Goal: Task Accomplishment & Management: Use online tool/utility

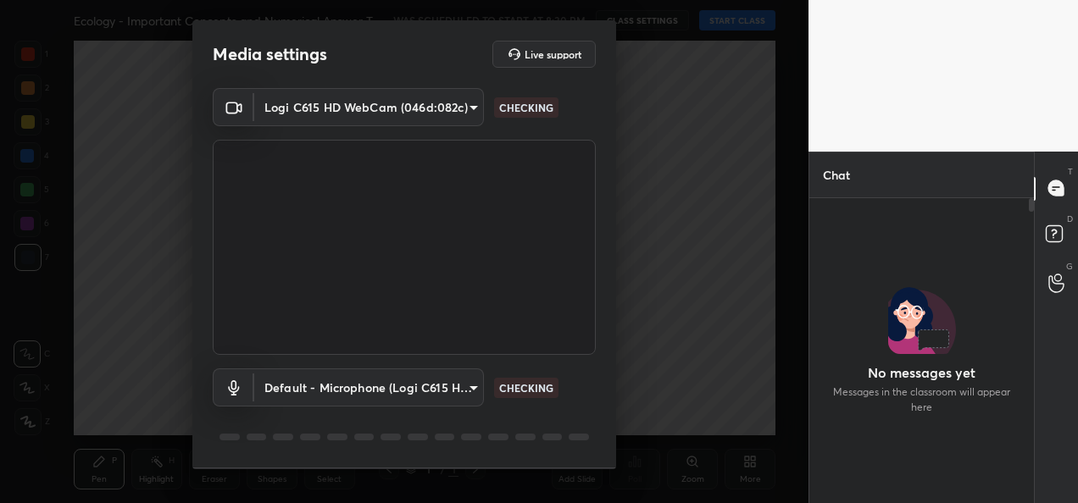
scroll to position [6, 5]
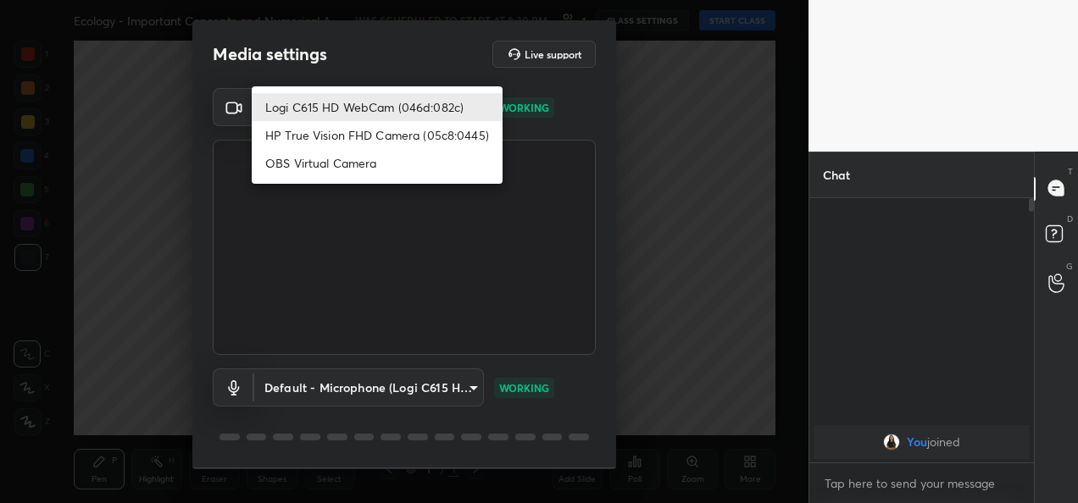
click at [434, 115] on body "1 2 3 4 5 6 7 C X Z C X Z E E Erase all H H Ecology - Important Concepts and Nu…" at bounding box center [539, 251] width 1078 height 503
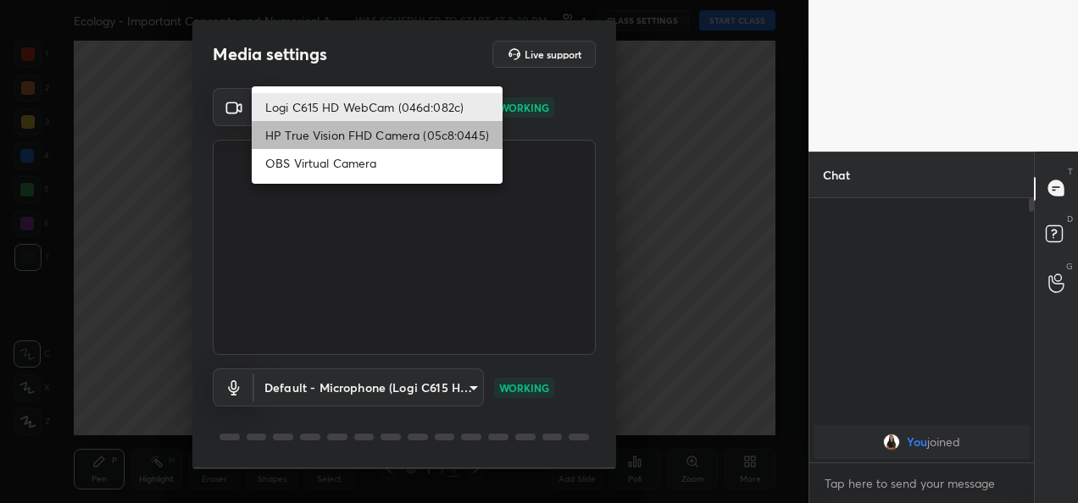
click at [414, 141] on li "HP True Vision FHD Camera (05c8:0445)" at bounding box center [377, 135] width 251 height 28
type input "bcf53276a89e7daf4ffafe53acaefef8a573b71029af250087ced6fea5ab325b"
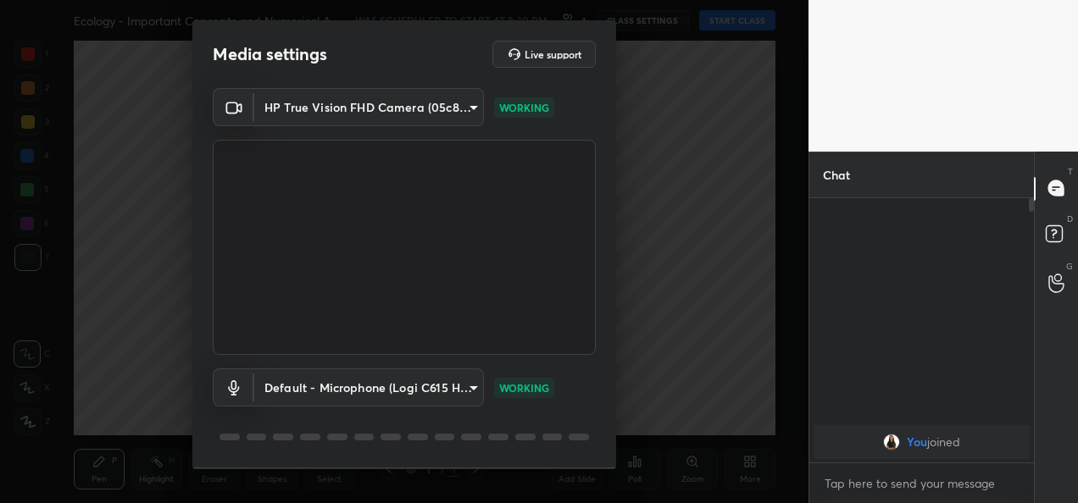
scroll to position [53, 0]
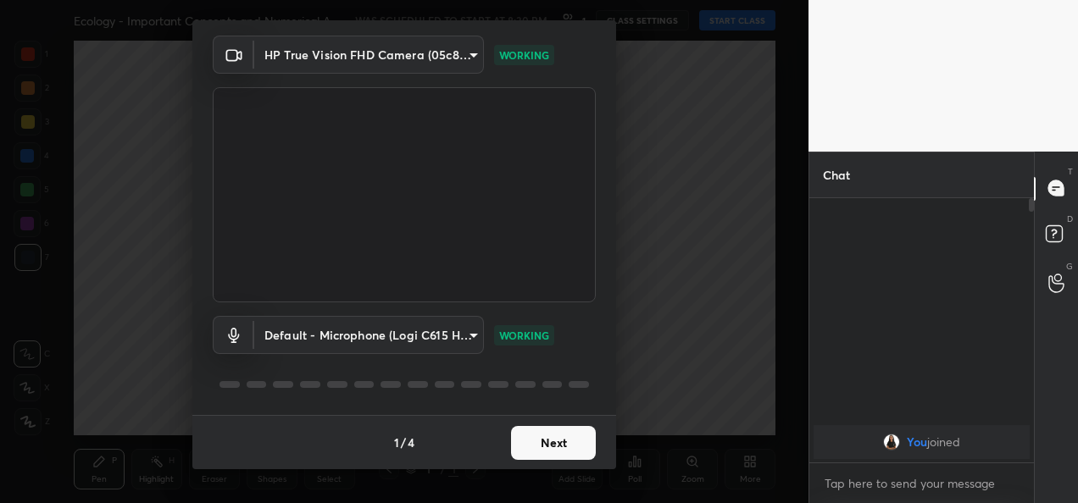
click at [544, 445] on button "Next" at bounding box center [553, 443] width 85 height 34
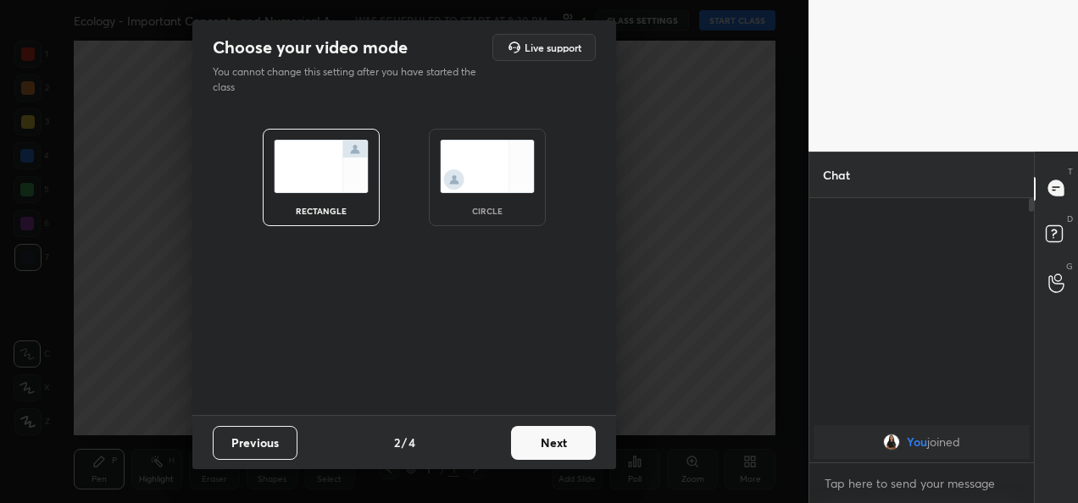
scroll to position [0, 0]
click at [544, 445] on button "Next" at bounding box center [553, 443] width 85 height 34
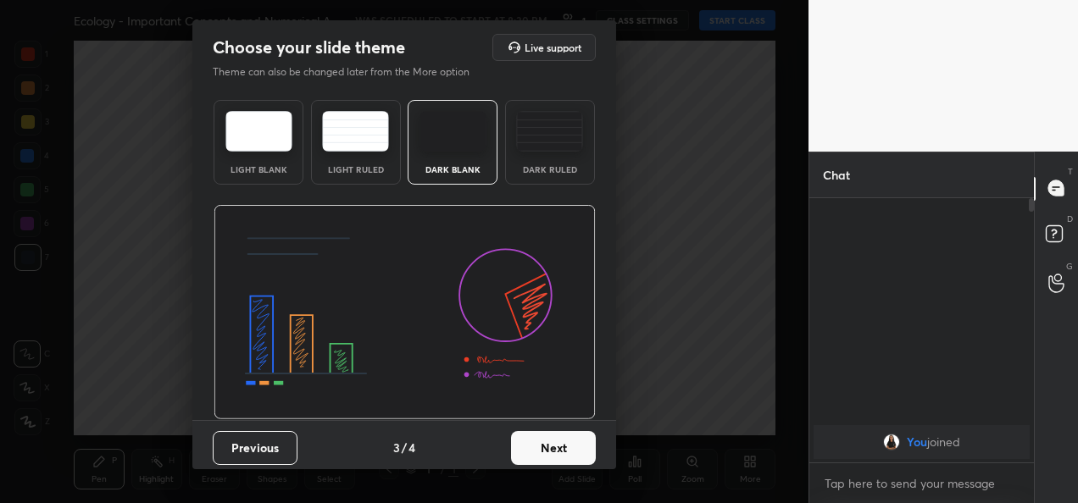
click at [544, 445] on button "Next" at bounding box center [553, 448] width 85 height 34
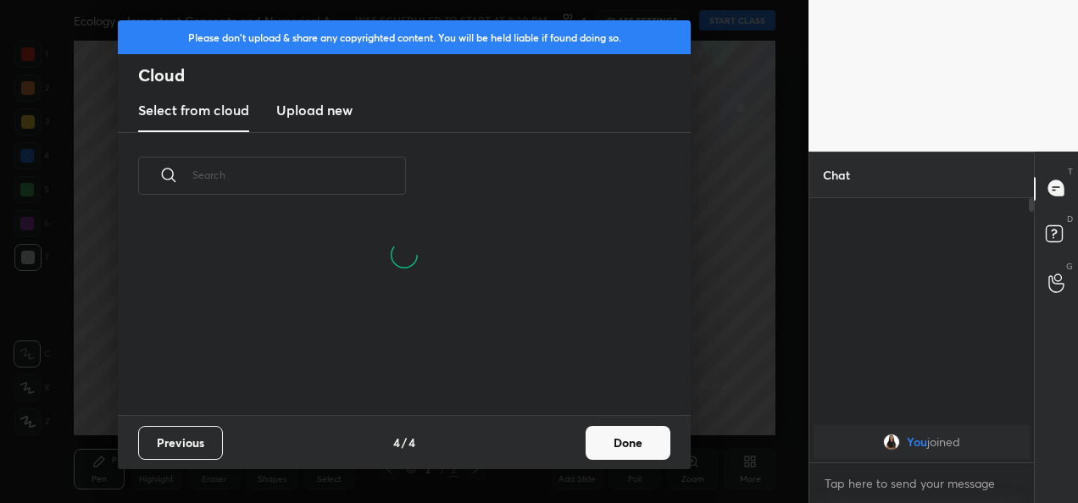
click at [659, 435] on button "Done" at bounding box center [627, 443] width 85 height 34
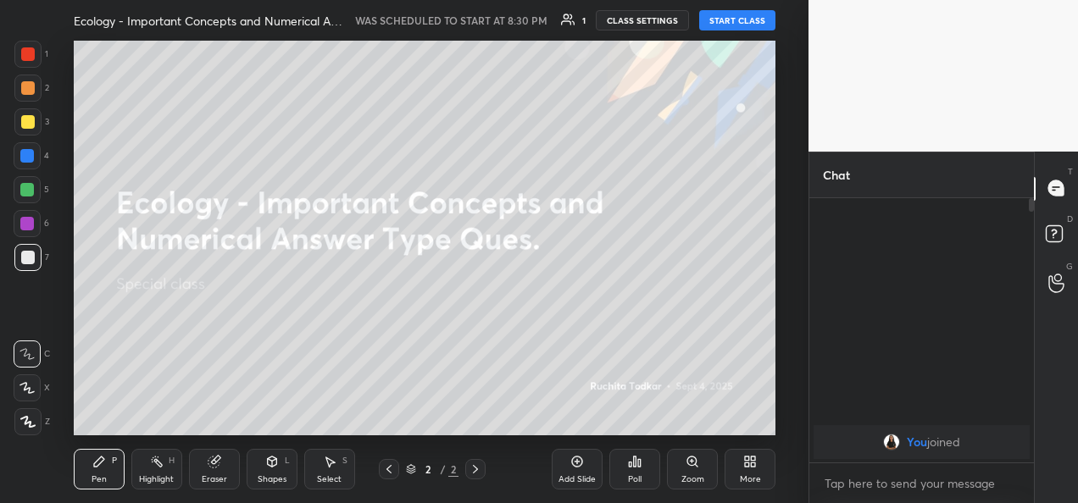
click at [744, 13] on button "START CLASS" at bounding box center [737, 20] width 76 height 20
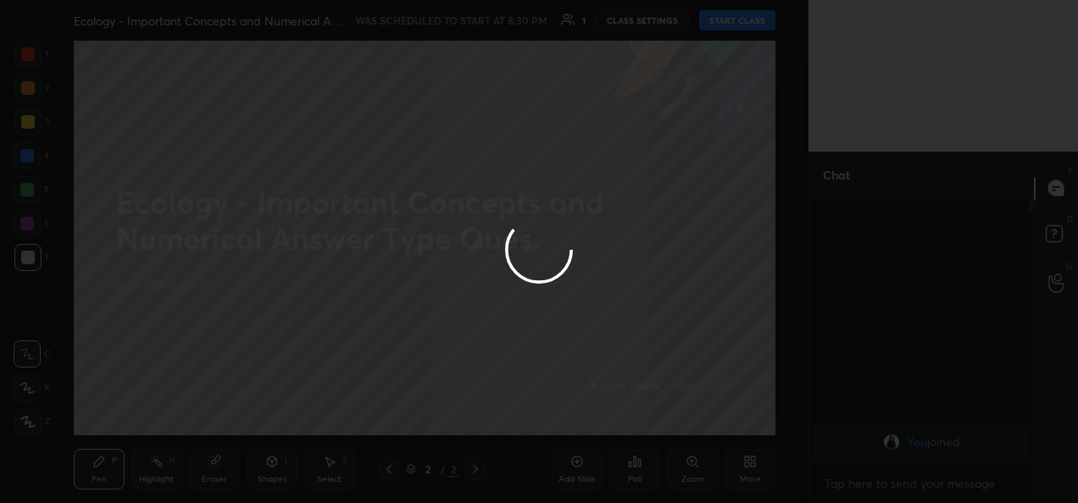
type textarea "x"
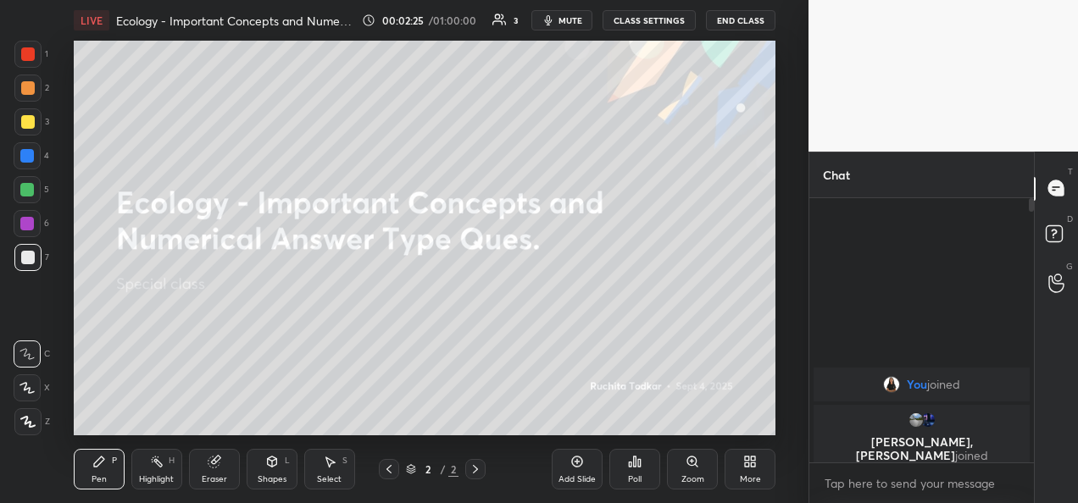
click at [642, 19] on button "CLASS SETTINGS" at bounding box center [648, 20] width 93 height 20
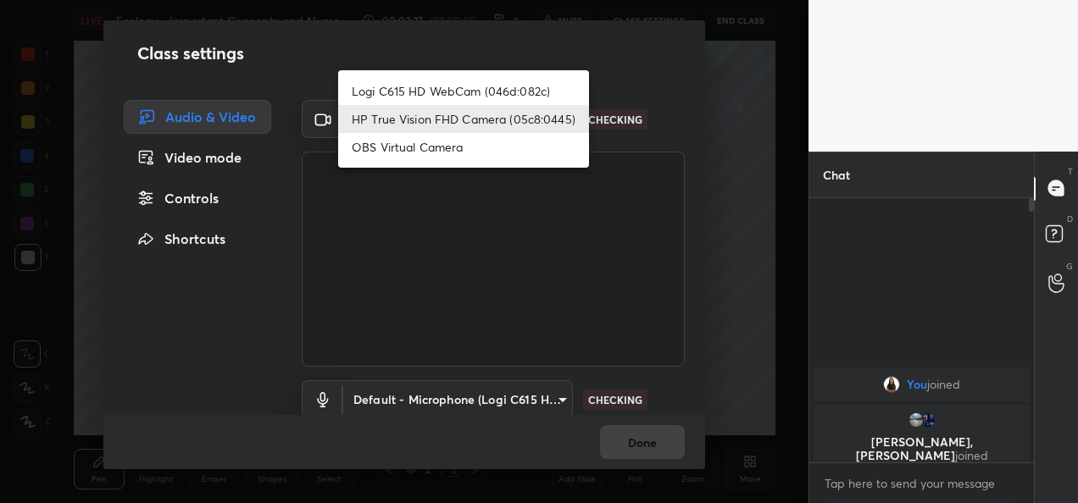
click at [554, 119] on body "1 2 3 4 5 6 7 C X Z C X Z E E Erase all H H LIVE Ecology - Important Concepts a…" at bounding box center [539, 251] width 1078 height 503
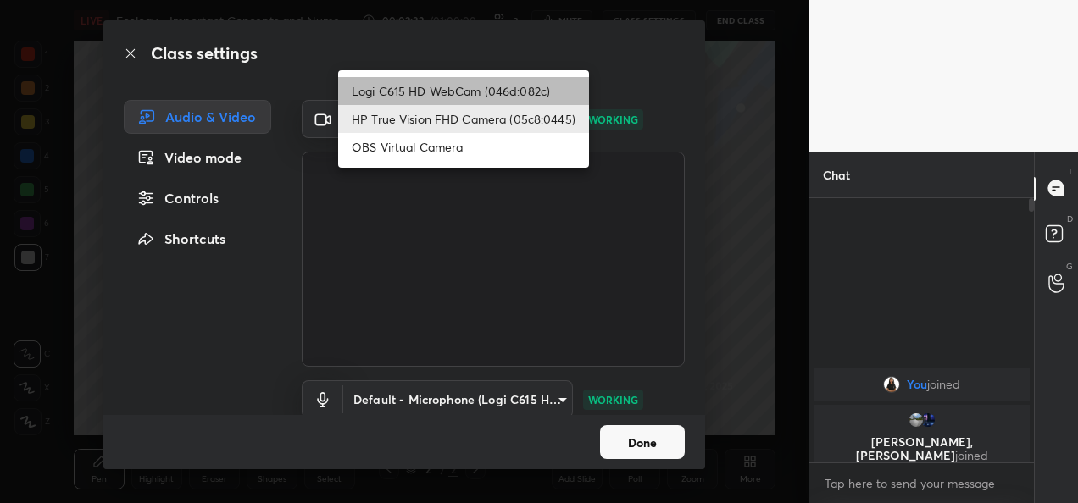
click at [548, 97] on li "Logi C615 HD WebCam (046d:082c)" at bounding box center [463, 91] width 251 height 28
type input "9a60a891c99e43c4f3b6c1c2af706b7568f7a8d24487825b1df04ecacc35332c"
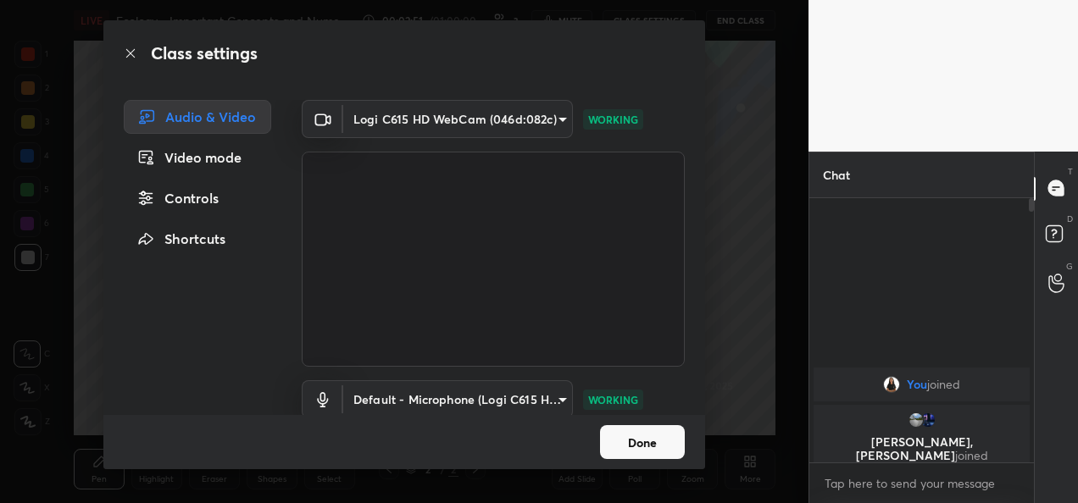
click at [622, 449] on button "Done" at bounding box center [642, 442] width 85 height 34
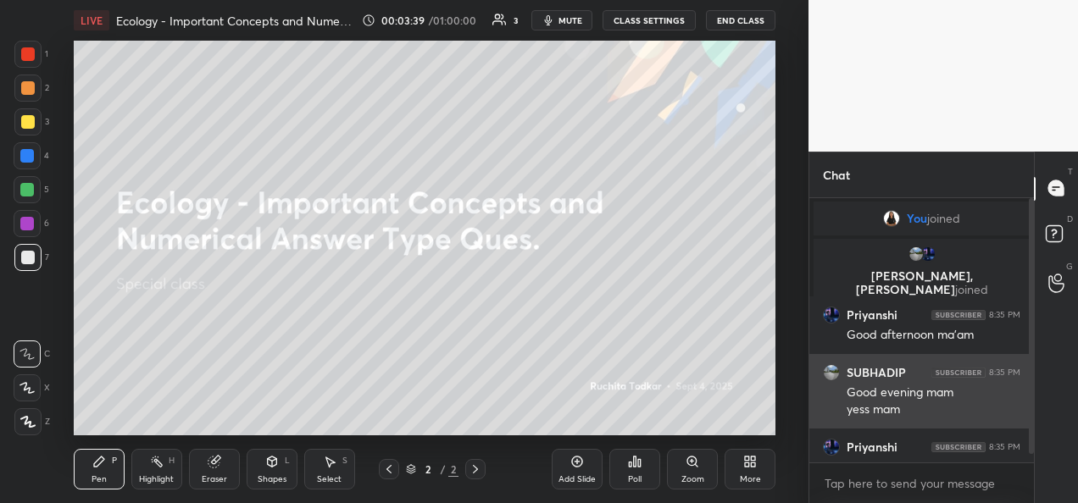
scroll to position [24, 0]
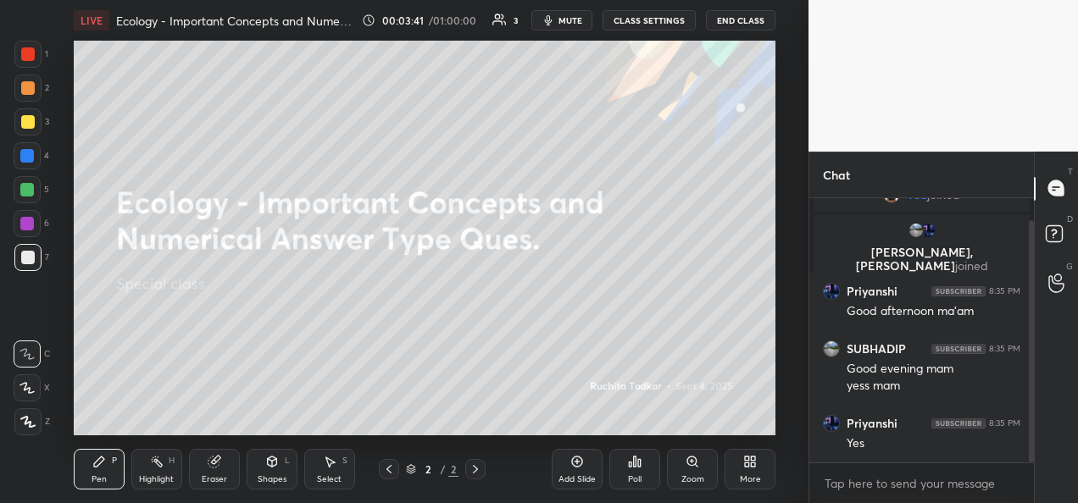
click at [574, 471] on div "Add Slide" at bounding box center [576, 469] width 51 height 41
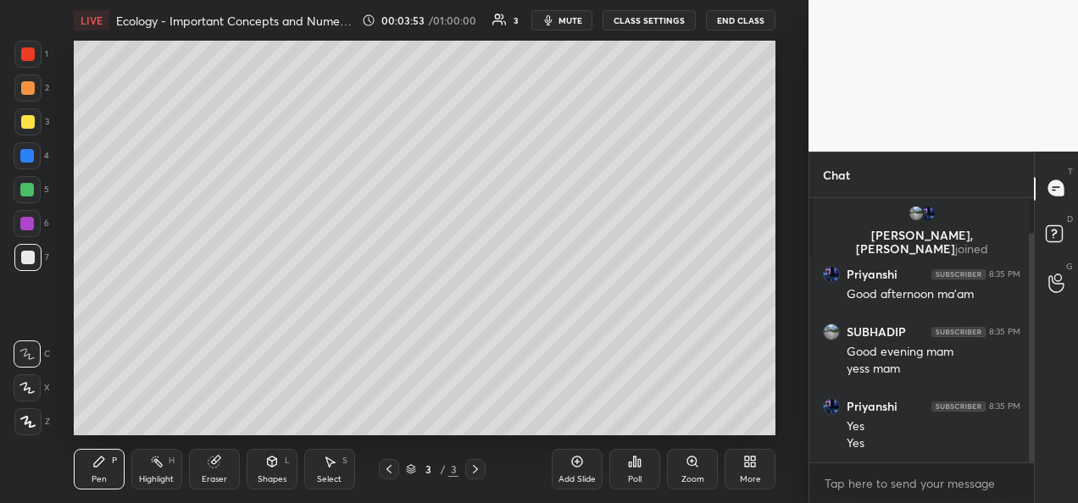
scroll to position [98, 0]
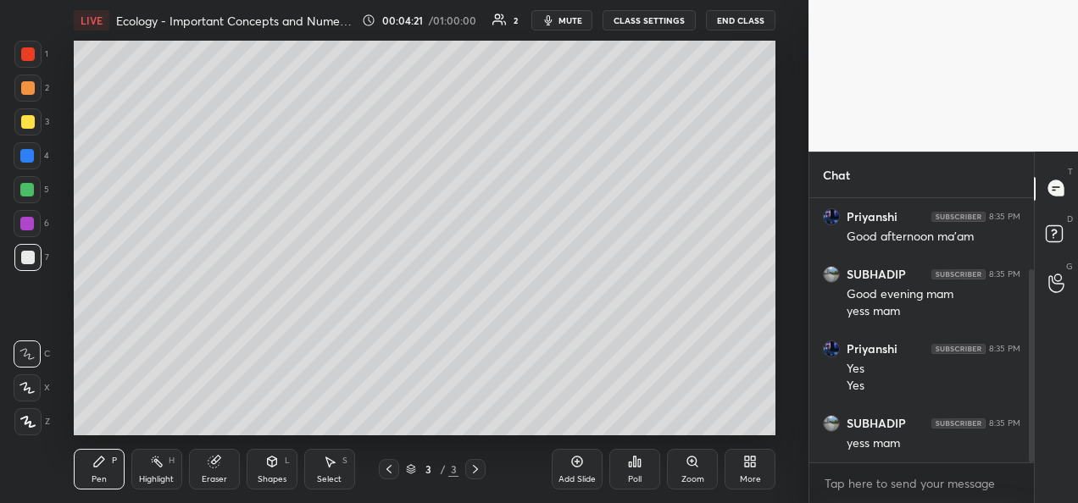
click at [30, 264] on div at bounding box center [27, 257] width 27 height 27
click at [24, 388] on icon at bounding box center [26, 388] width 15 height 12
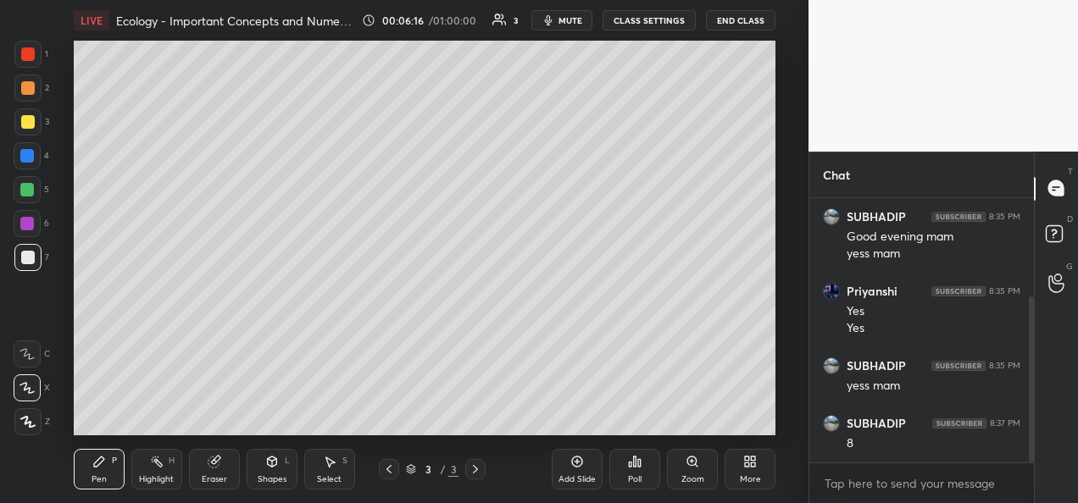
click at [21, 129] on div at bounding box center [27, 121] width 27 height 27
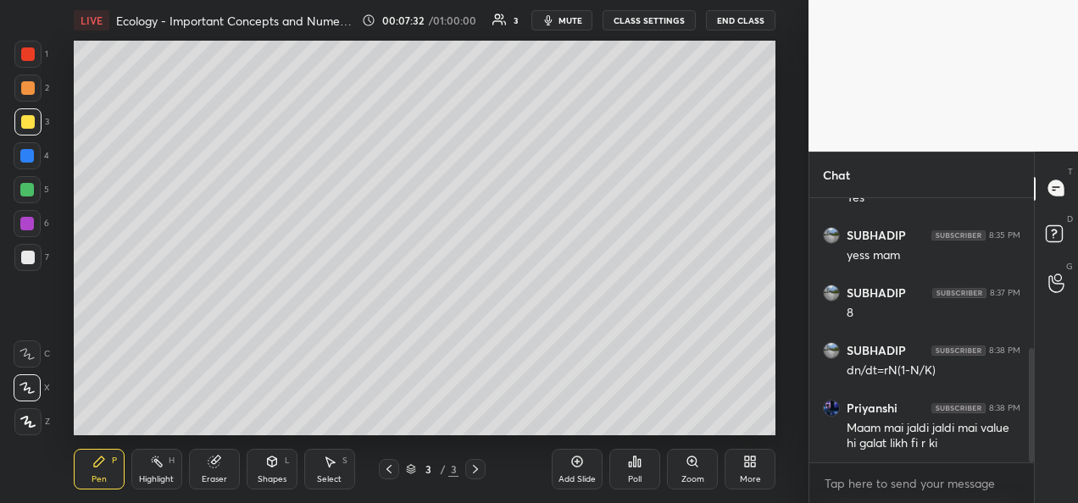
scroll to position [347, 0]
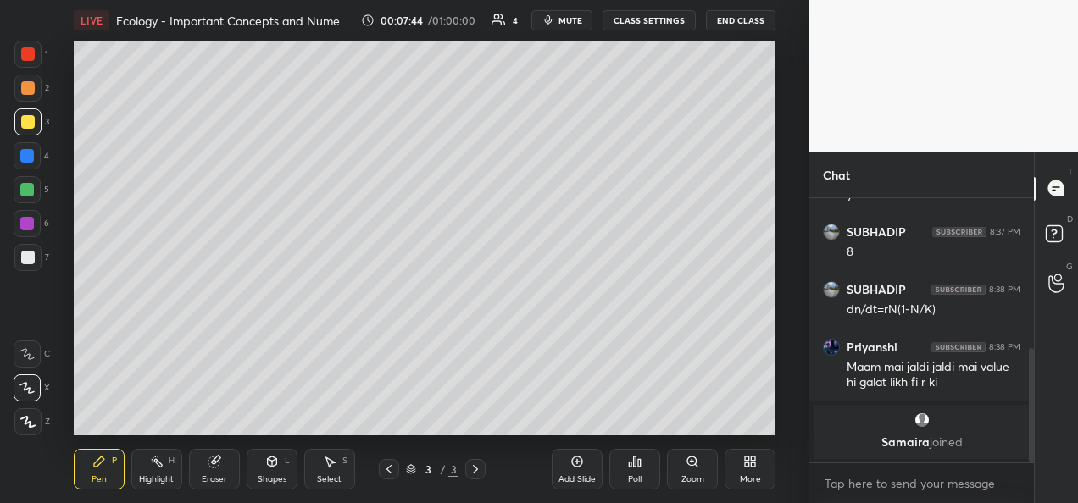
click at [218, 476] on div "Eraser" at bounding box center [214, 479] width 25 height 8
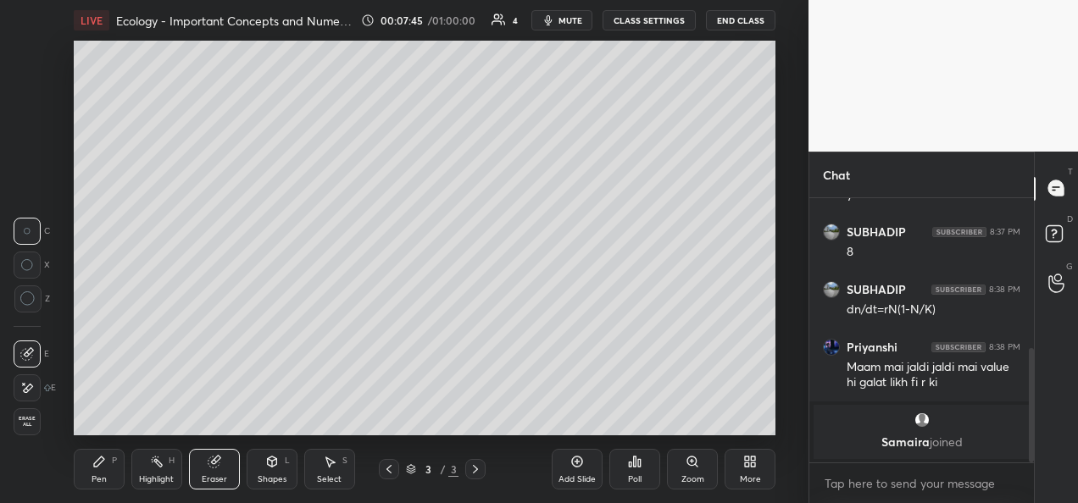
scroll to position [376, 0]
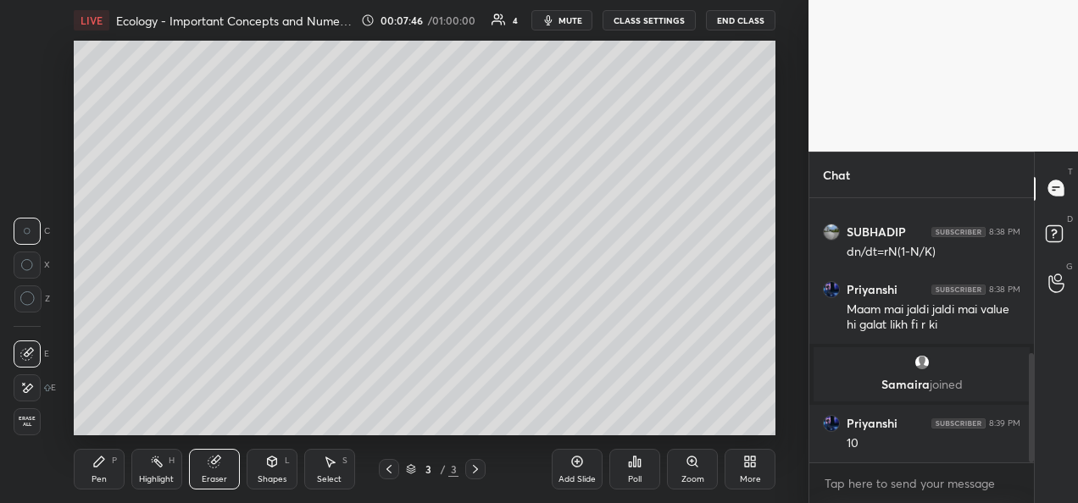
click at [103, 480] on div "Pen" at bounding box center [98, 479] width 15 height 8
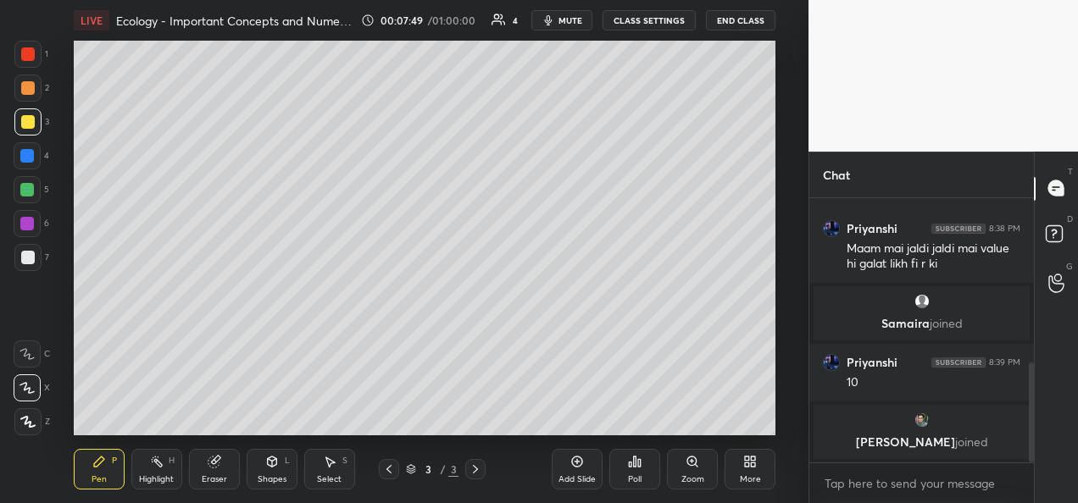
scroll to position [446, 0]
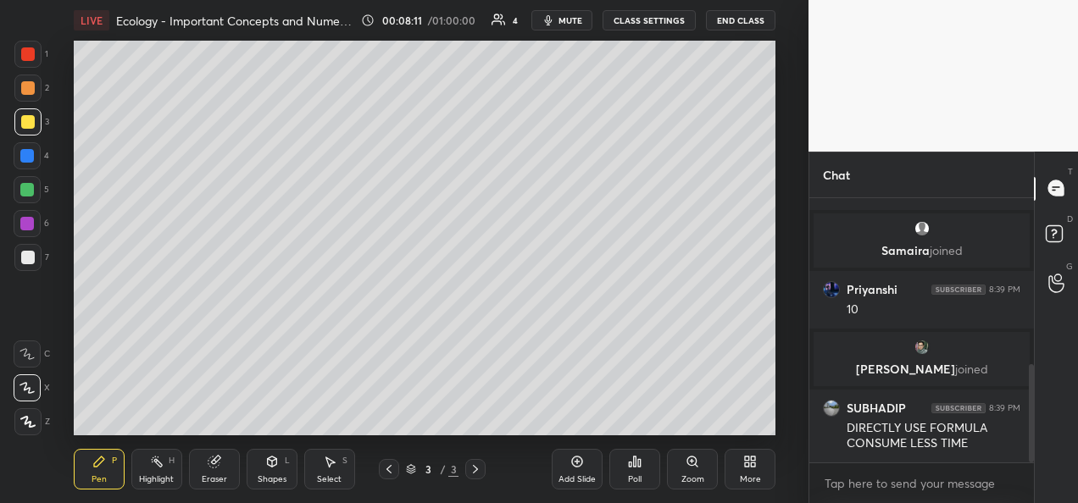
click at [474, 469] on icon at bounding box center [475, 470] width 14 height 14
click at [588, 469] on div "Add Slide" at bounding box center [576, 469] width 51 height 41
click at [36, 93] on div at bounding box center [27, 88] width 27 height 27
click at [33, 266] on div at bounding box center [27, 257] width 27 height 27
click at [28, 122] on div at bounding box center [28, 122] width 14 height 14
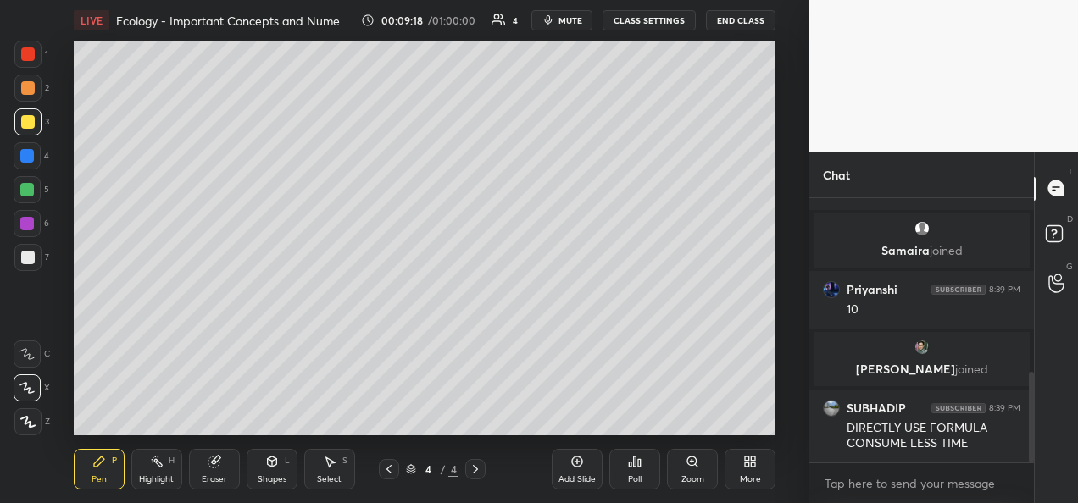
scroll to position [503, 0]
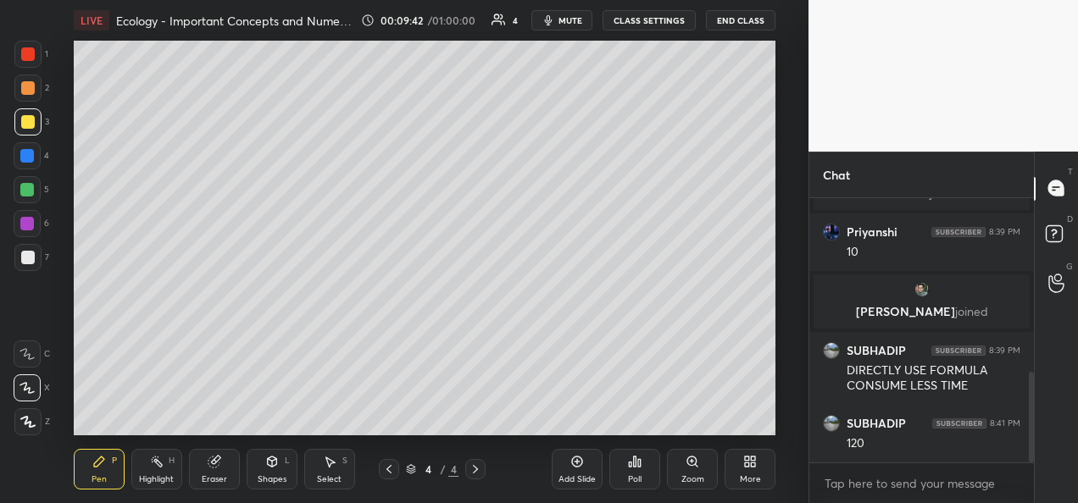
click at [218, 475] on div "Eraser" at bounding box center [214, 479] width 25 height 8
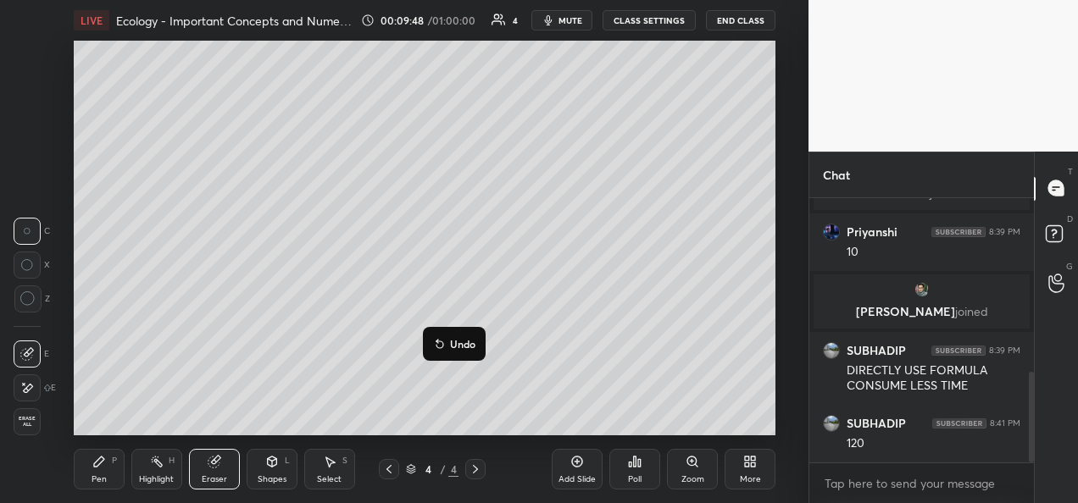
click at [208, 471] on div "Eraser" at bounding box center [214, 469] width 51 height 41
click at [108, 464] on div "Pen P" at bounding box center [99, 469] width 51 height 41
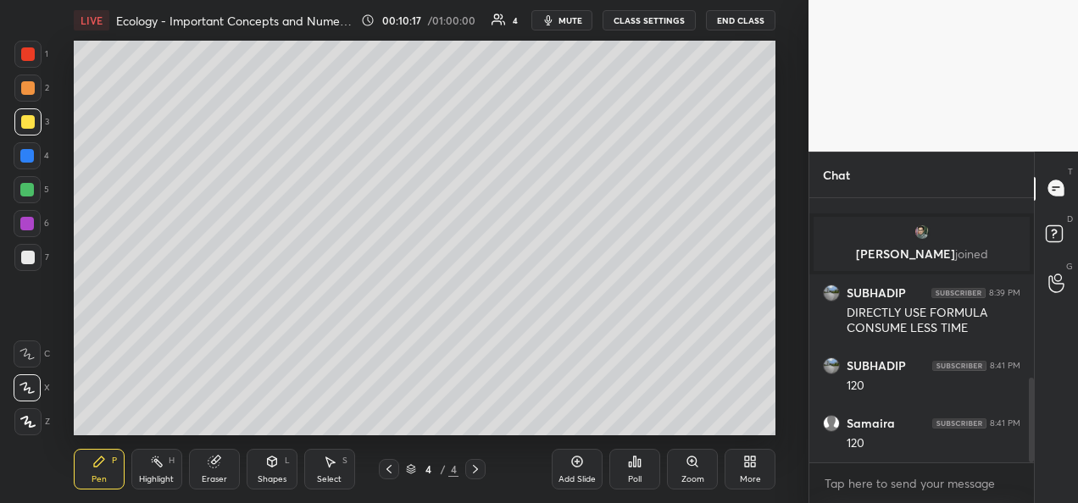
scroll to position [618, 0]
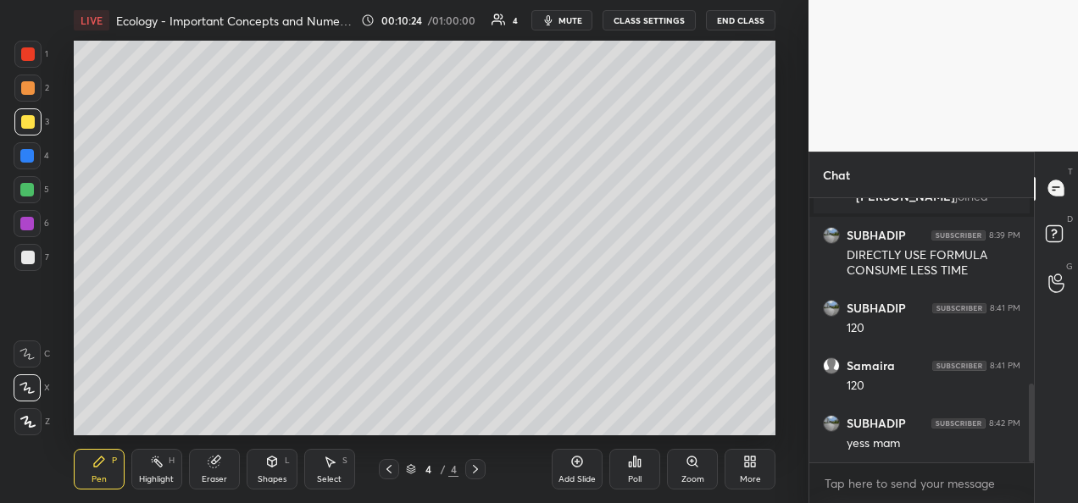
click at [573, 472] on div "Add Slide" at bounding box center [576, 469] width 51 height 41
click at [23, 262] on div at bounding box center [28, 258] width 14 height 14
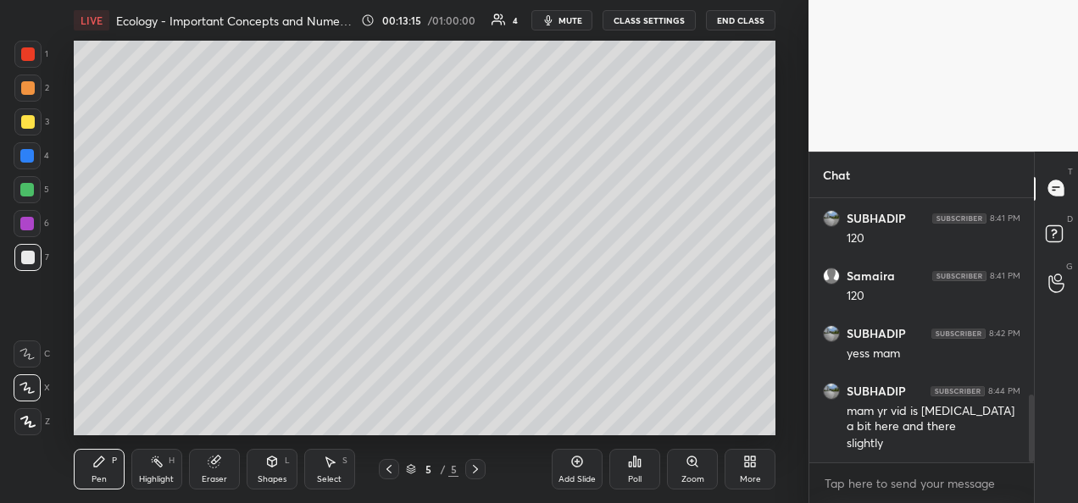
scroll to position [766, 0]
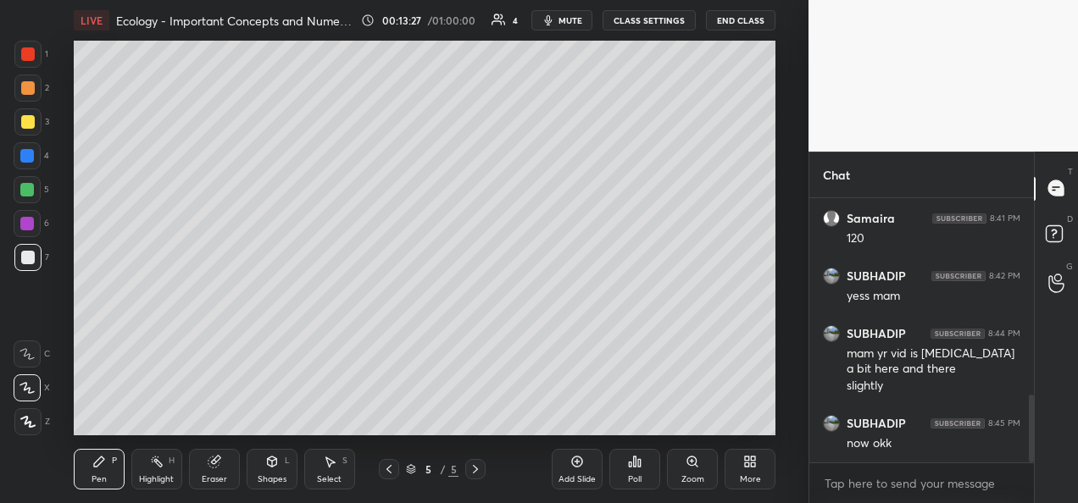
click at [569, 472] on div "Add Slide" at bounding box center [576, 469] width 51 height 41
click at [30, 125] on div at bounding box center [28, 122] width 14 height 14
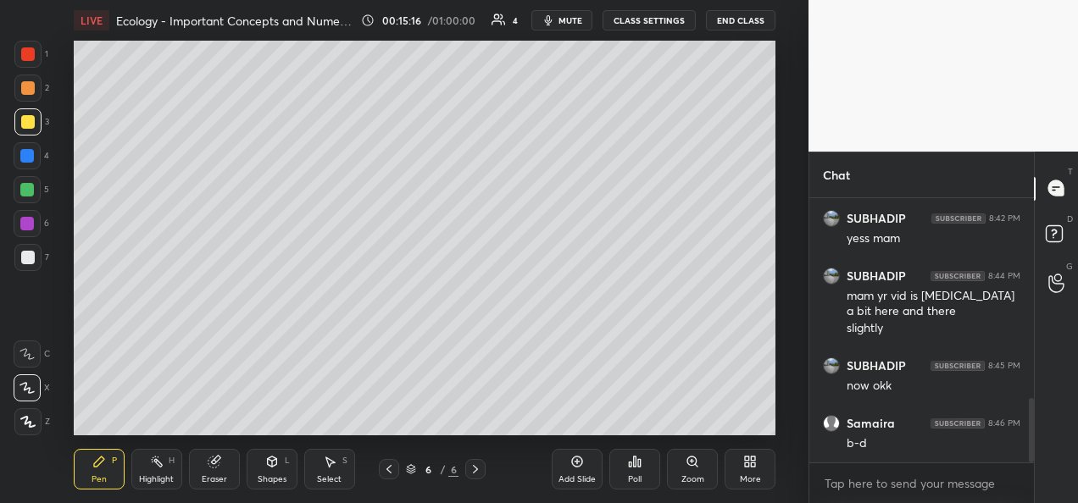
click at [29, 190] on div at bounding box center [27, 190] width 14 height 14
click at [578, 478] on div "Add Slide" at bounding box center [576, 479] width 37 height 8
click at [30, 262] on div at bounding box center [28, 258] width 14 height 14
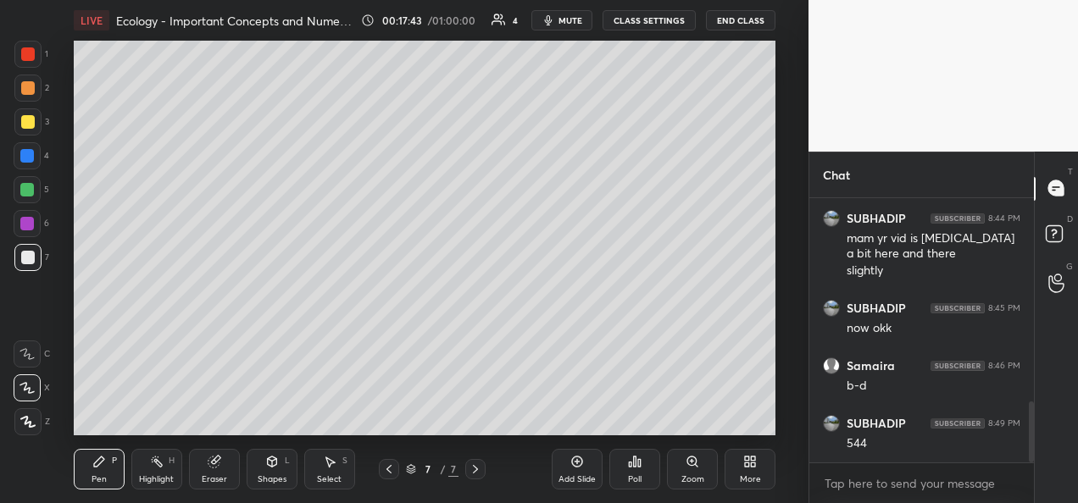
click at [24, 125] on div at bounding box center [28, 122] width 14 height 14
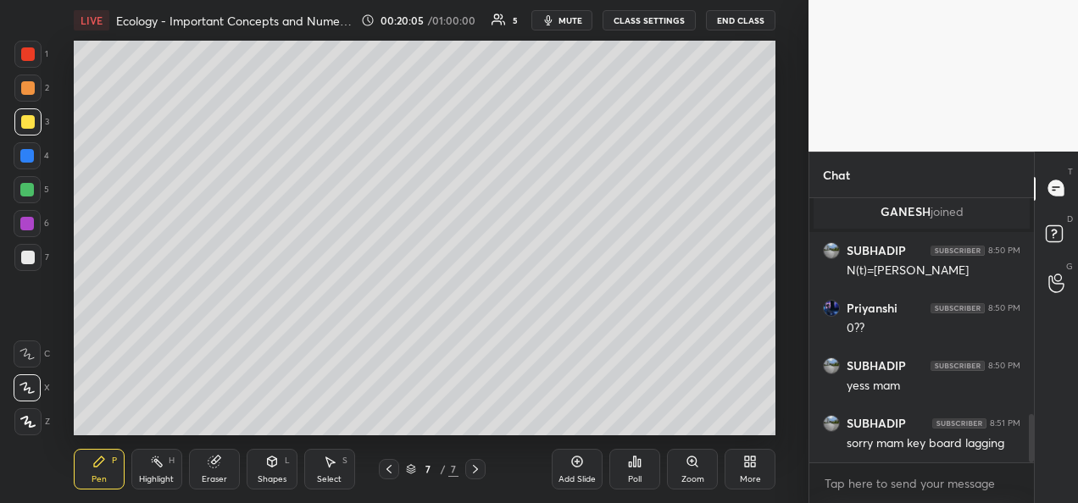
scroll to position [1230, 0]
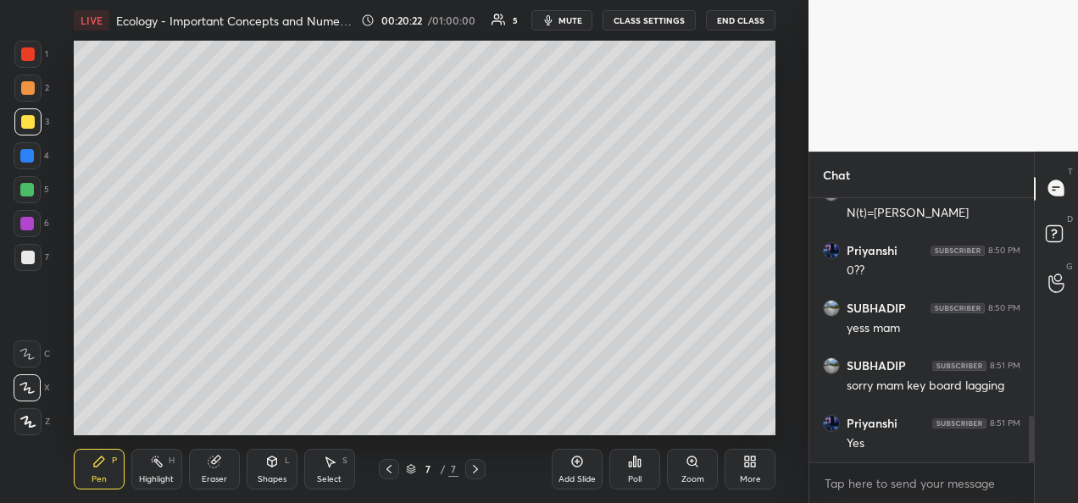
click at [573, 475] on div "Add Slide" at bounding box center [576, 479] width 37 height 8
click at [32, 263] on div at bounding box center [28, 258] width 14 height 14
click at [28, 122] on div at bounding box center [28, 122] width 14 height 14
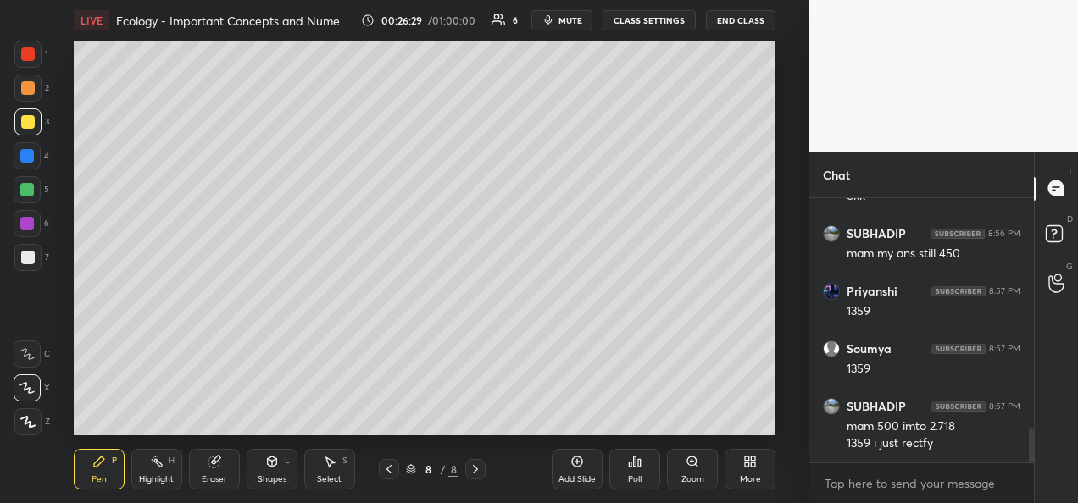
scroll to position [1799, 0]
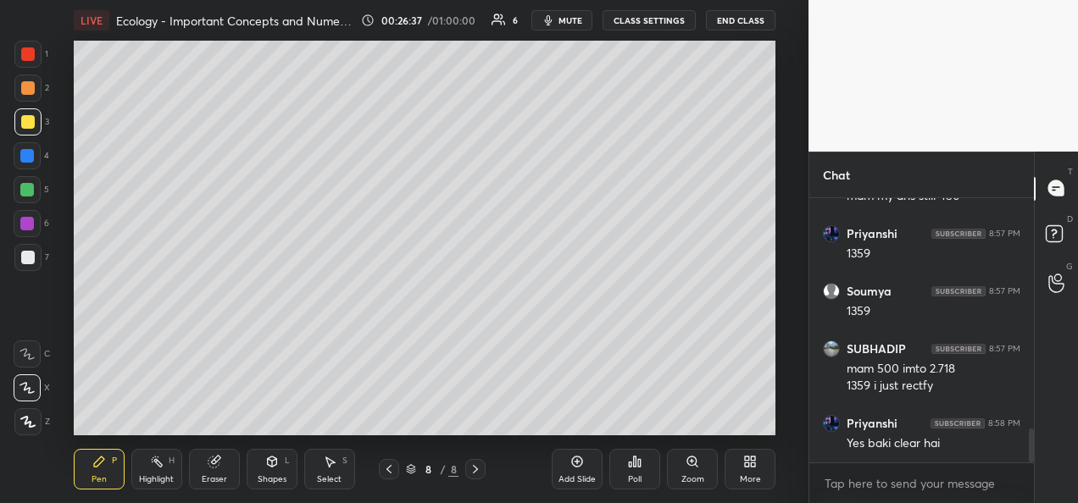
click at [575, 469] on div "Add Slide" at bounding box center [576, 469] width 51 height 41
click at [30, 261] on div at bounding box center [28, 258] width 14 height 14
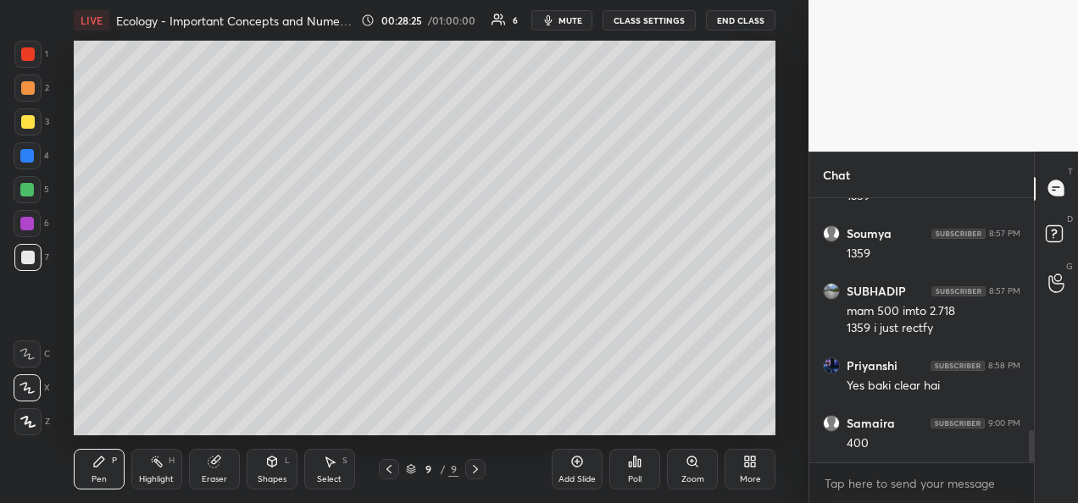
scroll to position [1915, 0]
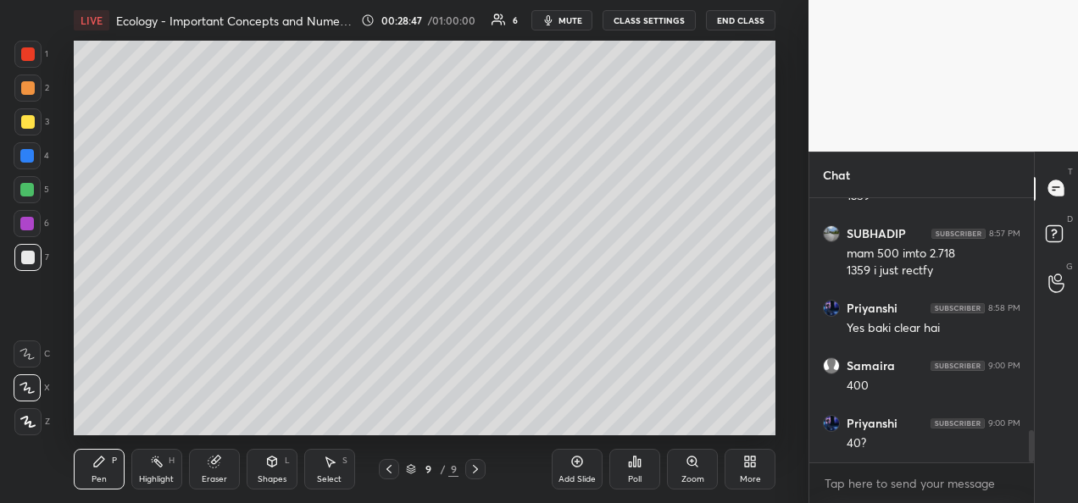
click at [27, 129] on div at bounding box center [27, 121] width 27 height 27
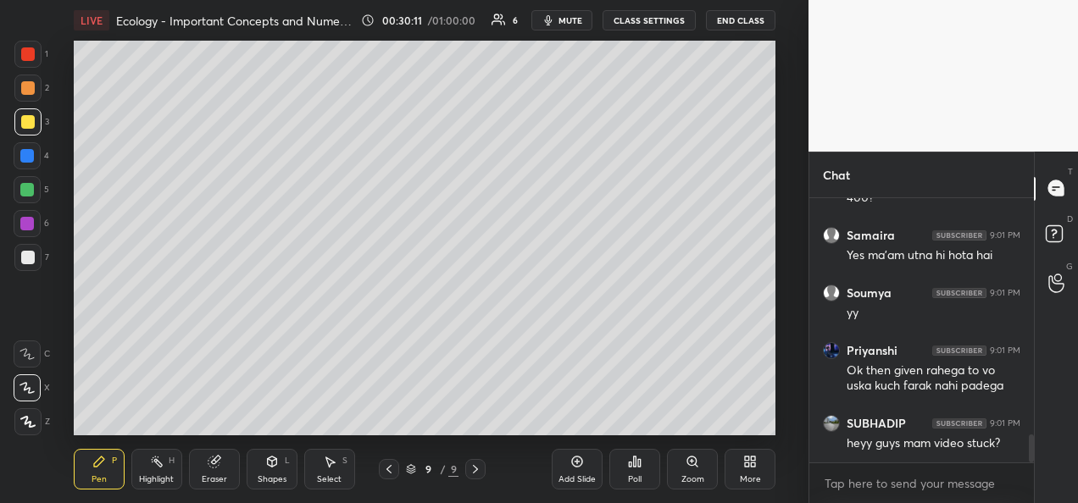
scroll to position [2292, 0]
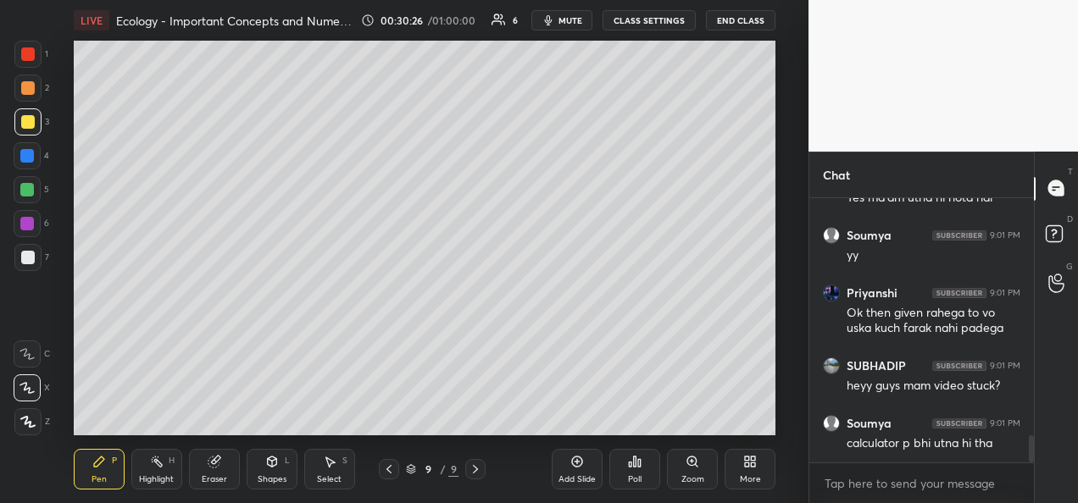
click at [571, 475] on div "Add Slide" at bounding box center [576, 479] width 37 height 8
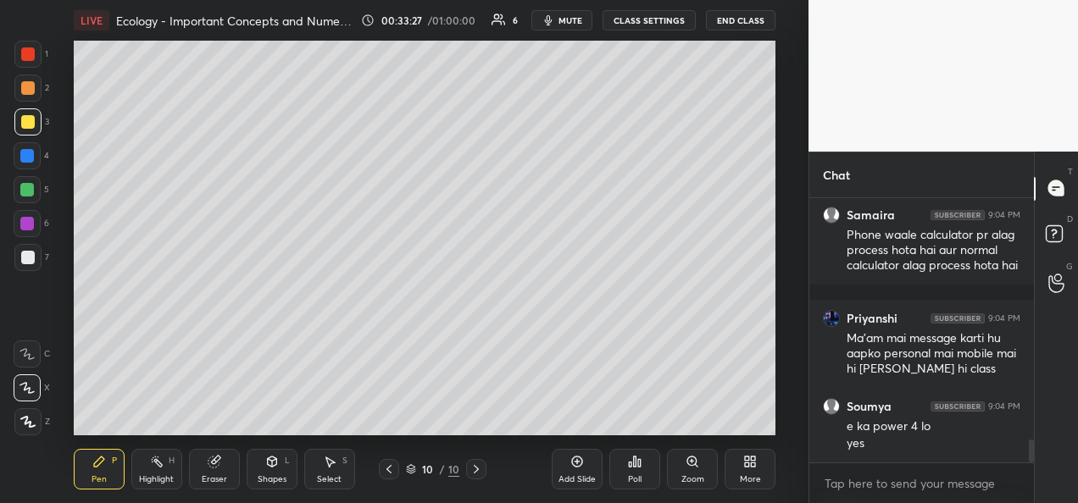
scroll to position [2835, 0]
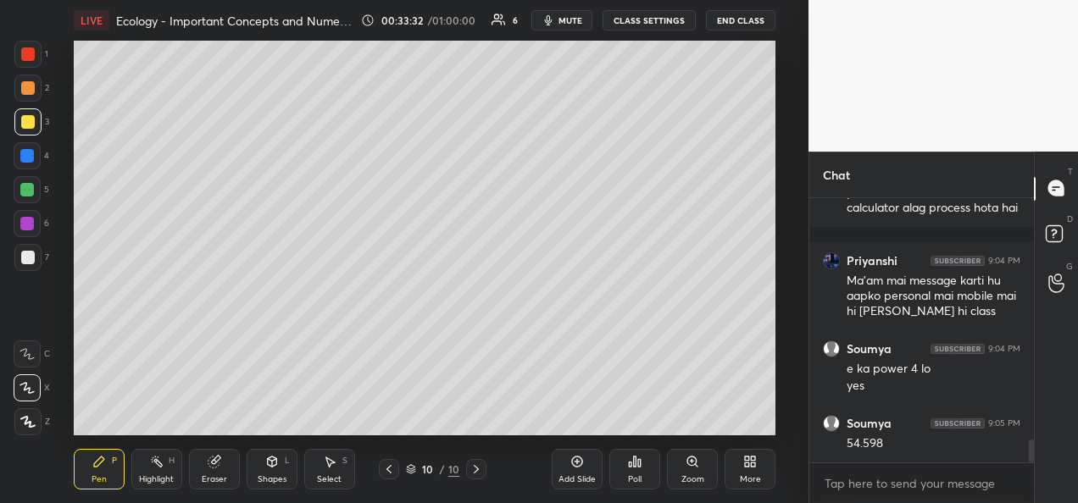
click at [217, 475] on div "Eraser" at bounding box center [214, 479] width 25 height 8
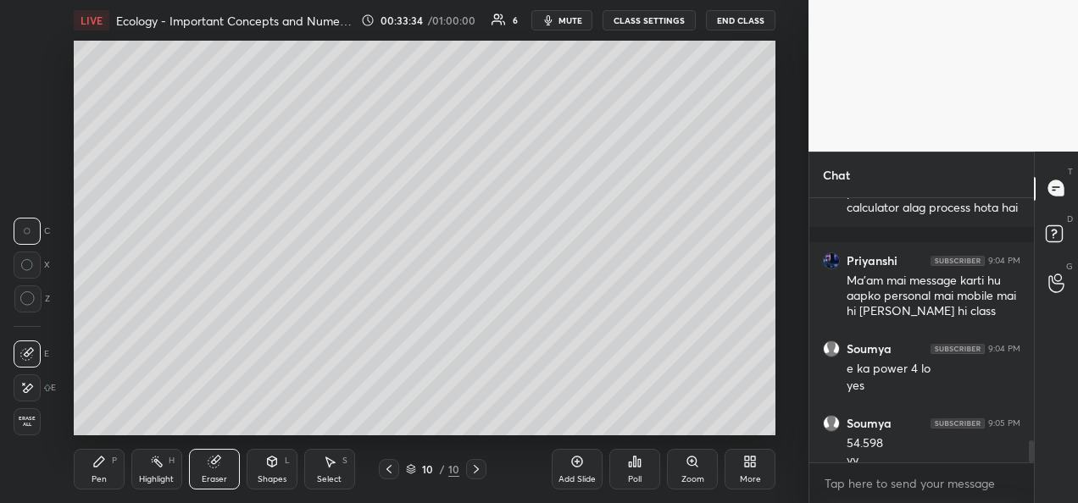
scroll to position [2851, 0]
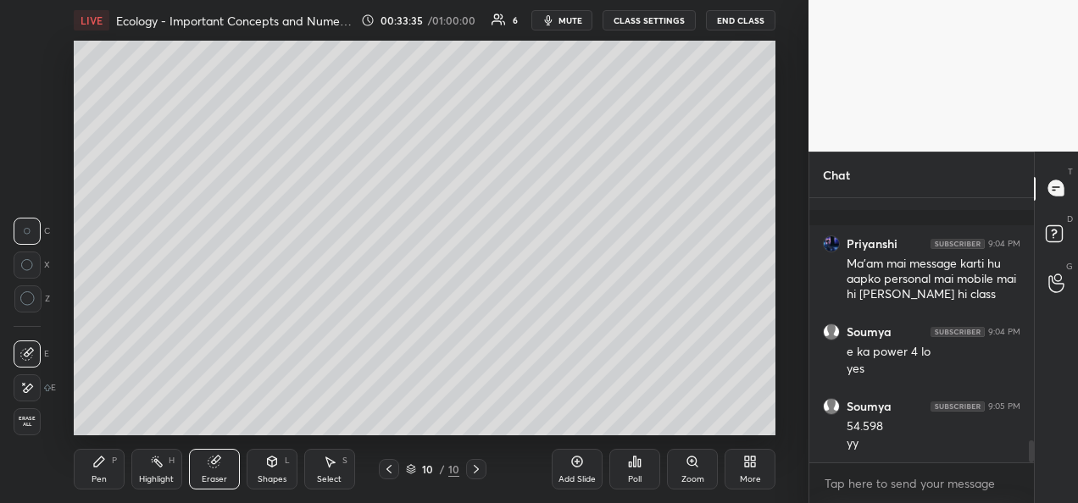
click at [102, 471] on div "Pen P" at bounding box center [99, 469] width 51 height 41
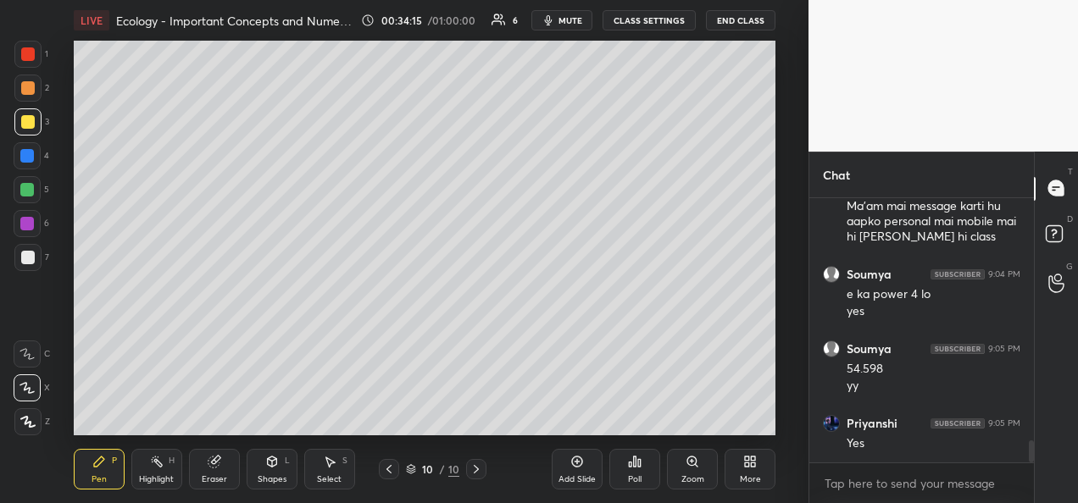
scroll to position [2967, 0]
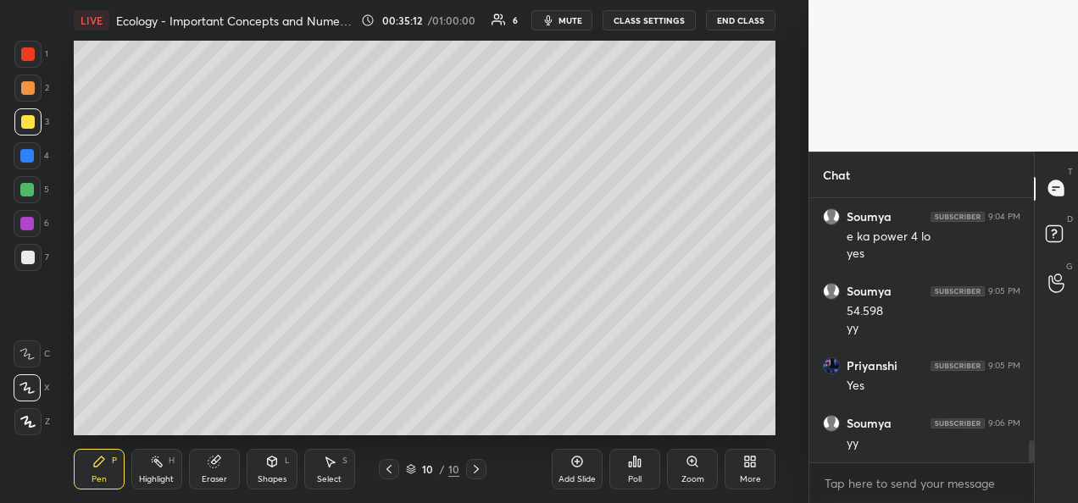
click at [577, 481] on div "Add Slide" at bounding box center [576, 479] width 37 height 8
click at [35, 256] on div at bounding box center [27, 257] width 27 height 27
click at [26, 118] on div at bounding box center [28, 122] width 14 height 14
click at [30, 263] on div at bounding box center [28, 258] width 14 height 14
click at [571, 468] on icon at bounding box center [577, 462] width 14 height 14
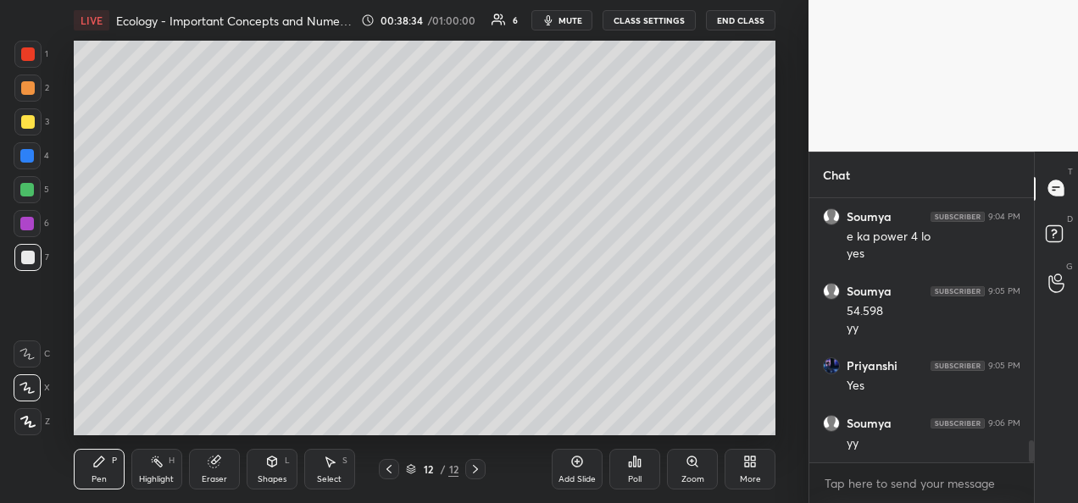
click at [31, 97] on div at bounding box center [27, 88] width 27 height 27
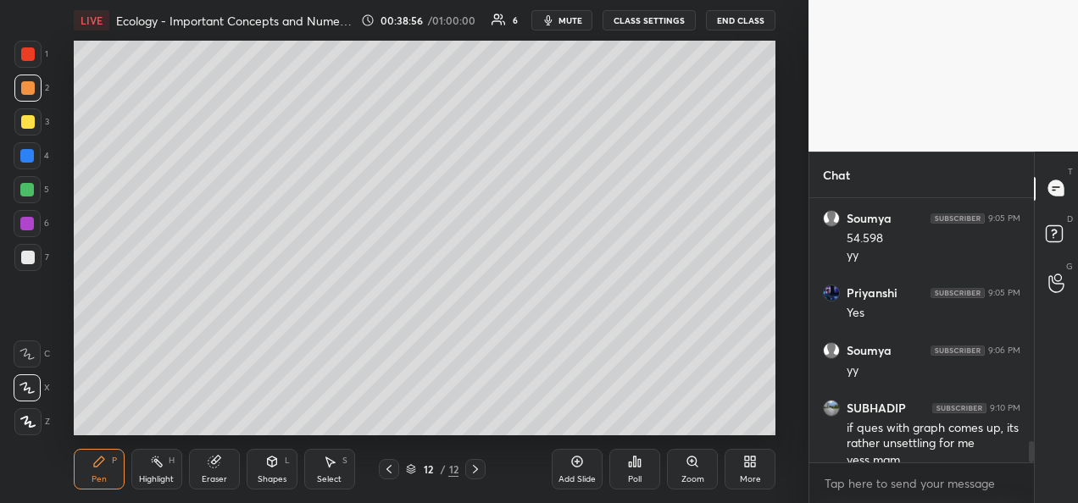
scroll to position [3056, 0]
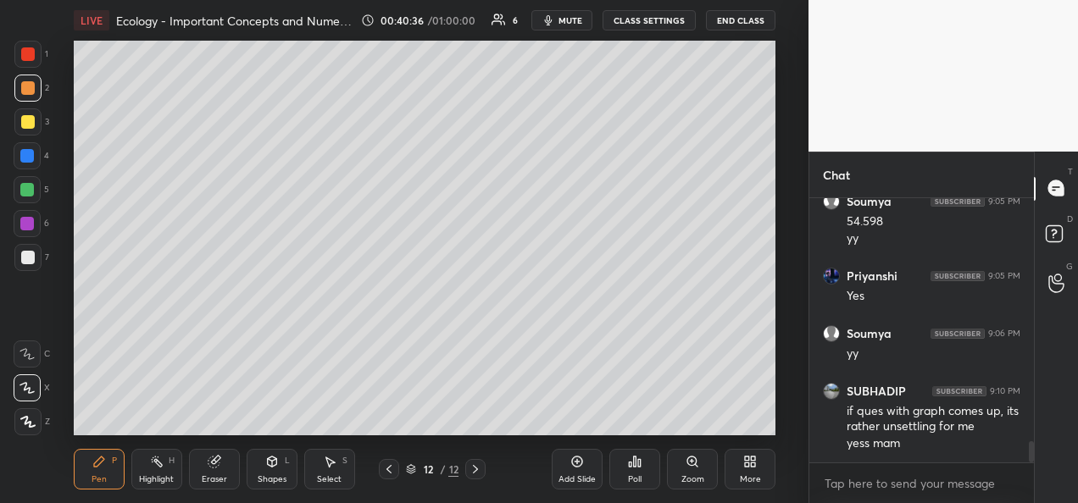
click at [224, 488] on div "Eraser" at bounding box center [214, 469] width 51 height 41
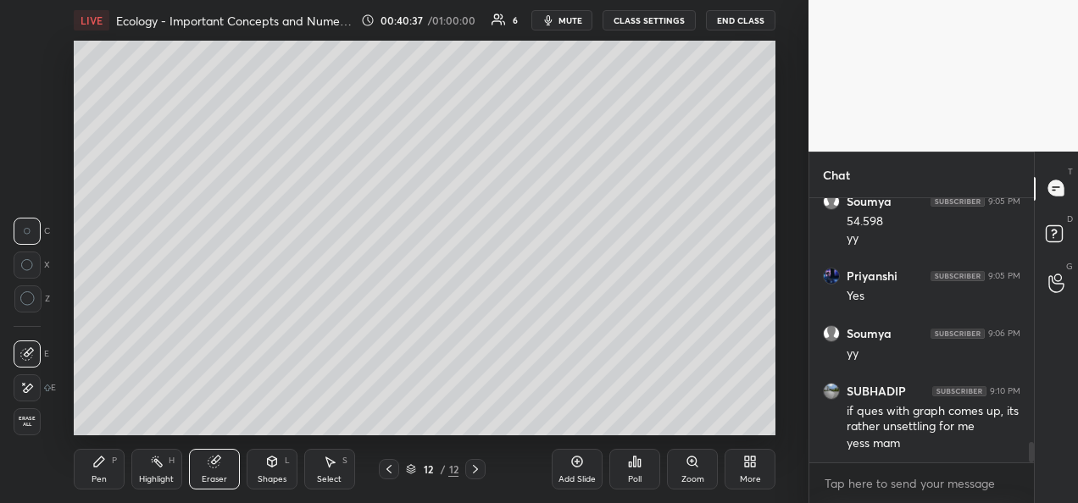
scroll to position [3114, 0]
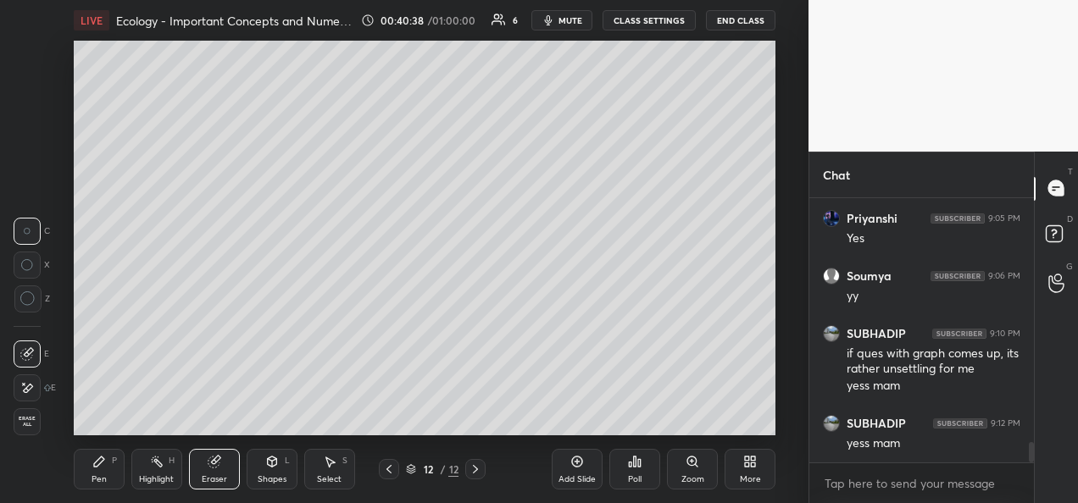
click at [270, 476] on div "Shapes" at bounding box center [272, 479] width 29 height 8
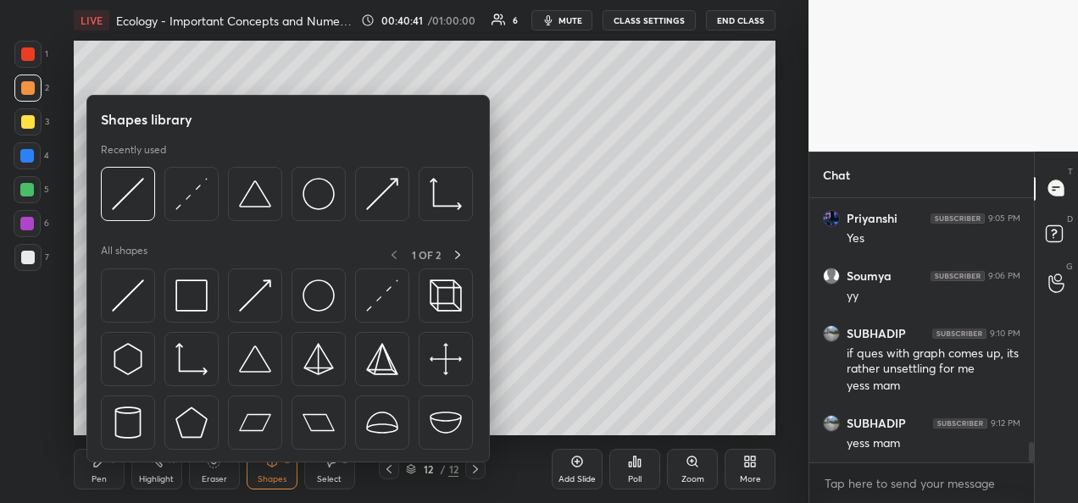
click at [212, 472] on div "Eraser" at bounding box center [214, 469] width 51 height 41
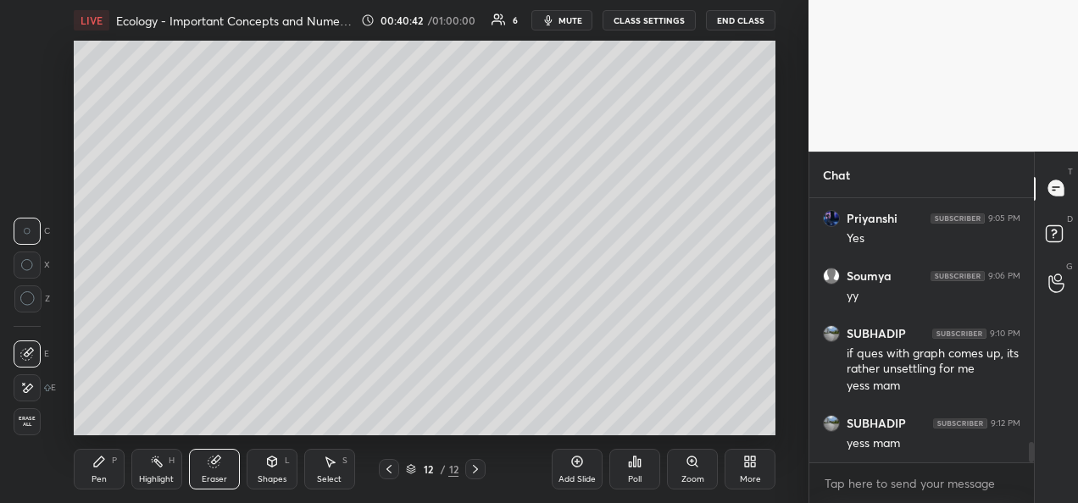
click at [34, 429] on div "Erase all" at bounding box center [27, 421] width 27 height 27
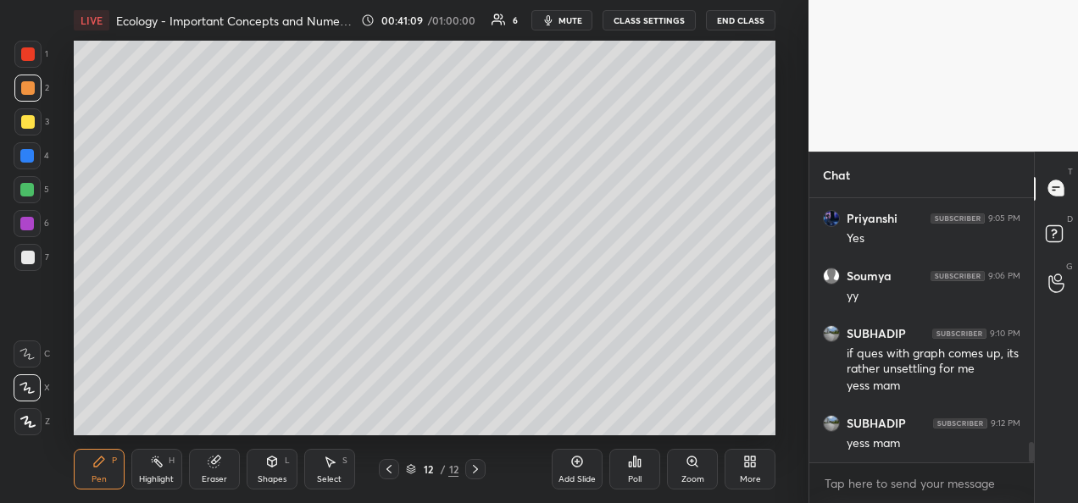
click at [30, 127] on div at bounding box center [28, 122] width 14 height 14
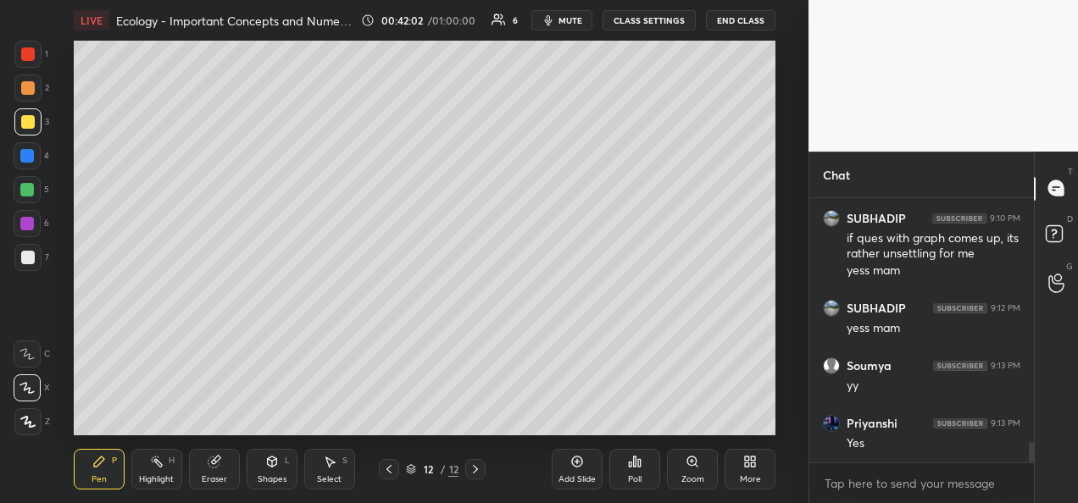
scroll to position [3287, 0]
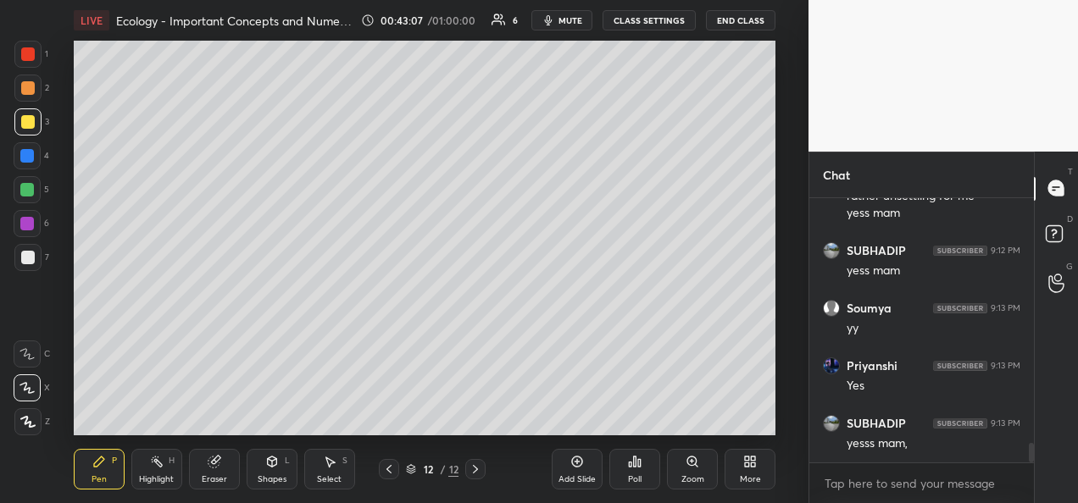
click at [225, 472] on div "Eraser" at bounding box center [214, 469] width 51 height 41
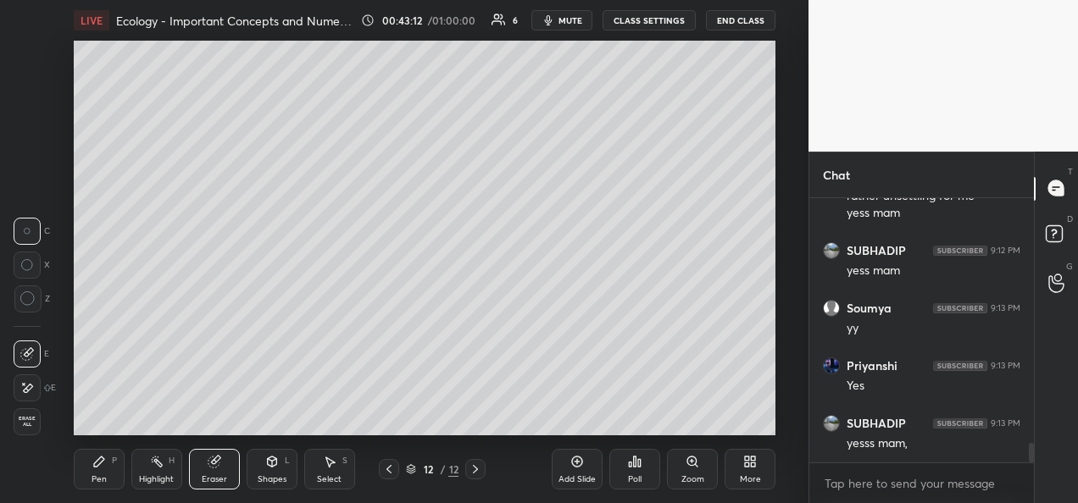
click at [101, 468] on icon at bounding box center [99, 462] width 14 height 14
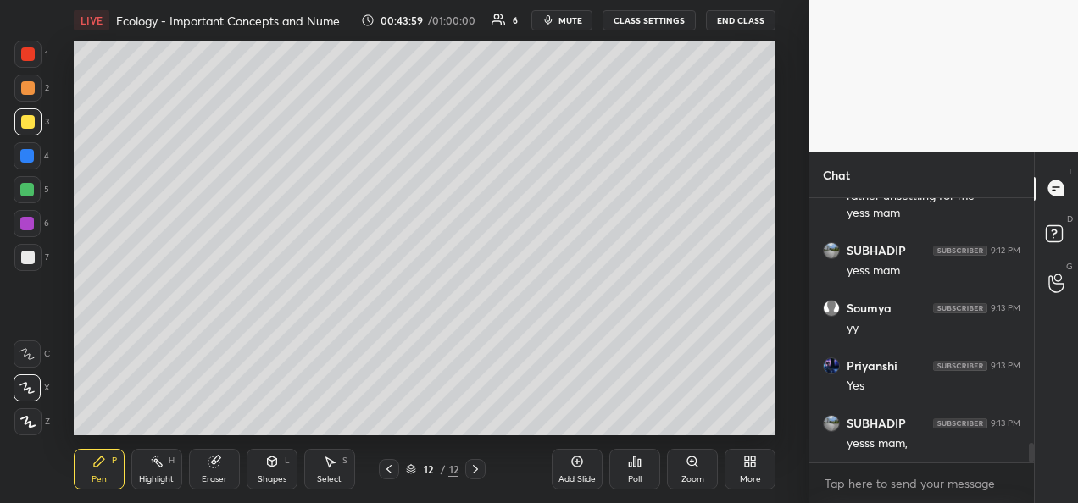
click at [557, 426] on div "Add Slide Poll Zoom More" at bounding box center [663, 469] width 224 height 95
click at [579, 437] on div "Add Slide Poll Zoom More" at bounding box center [663, 469] width 224 height 95
click at [573, 470] on div "Add Slide" at bounding box center [576, 469] width 51 height 41
click at [30, 156] on div at bounding box center [27, 156] width 14 height 14
click at [30, 261] on div at bounding box center [28, 258] width 14 height 14
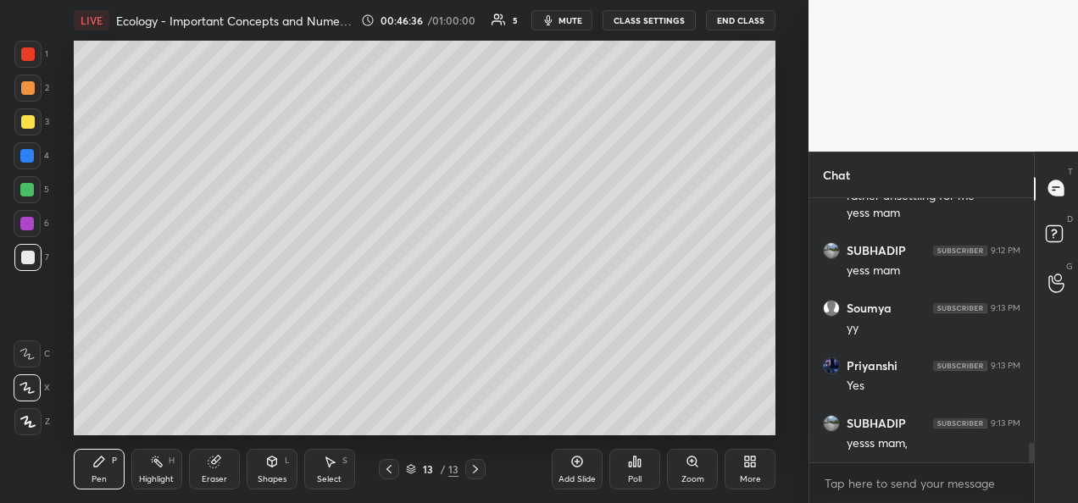
scroll to position [3345, 0]
click at [574, 468] on icon at bounding box center [577, 462] width 14 height 14
click at [388, 478] on div at bounding box center [389, 469] width 20 height 20
click at [391, 475] on icon at bounding box center [389, 470] width 14 height 14
click at [479, 478] on div at bounding box center [475, 469] width 20 height 20
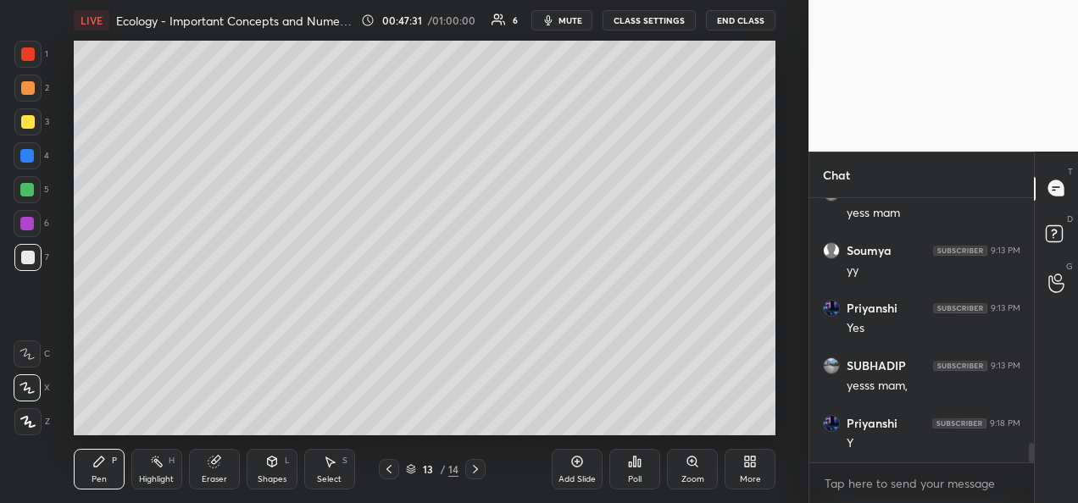
click at [476, 477] on div at bounding box center [475, 469] width 20 height 20
click at [579, 475] on div "Add Slide" at bounding box center [576, 479] width 37 height 8
click at [270, 484] on div "Shapes" at bounding box center [272, 479] width 29 height 8
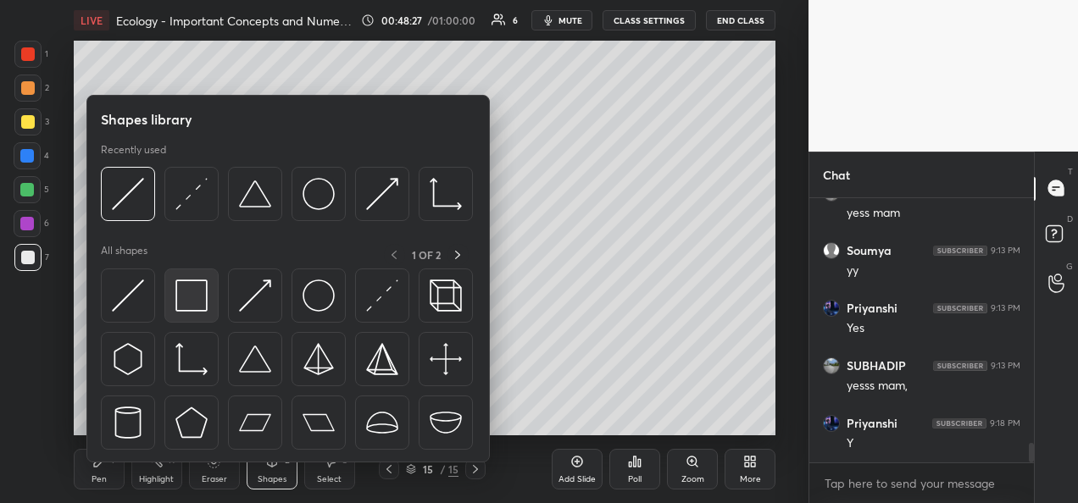
click at [185, 301] on img at bounding box center [191, 296] width 32 height 32
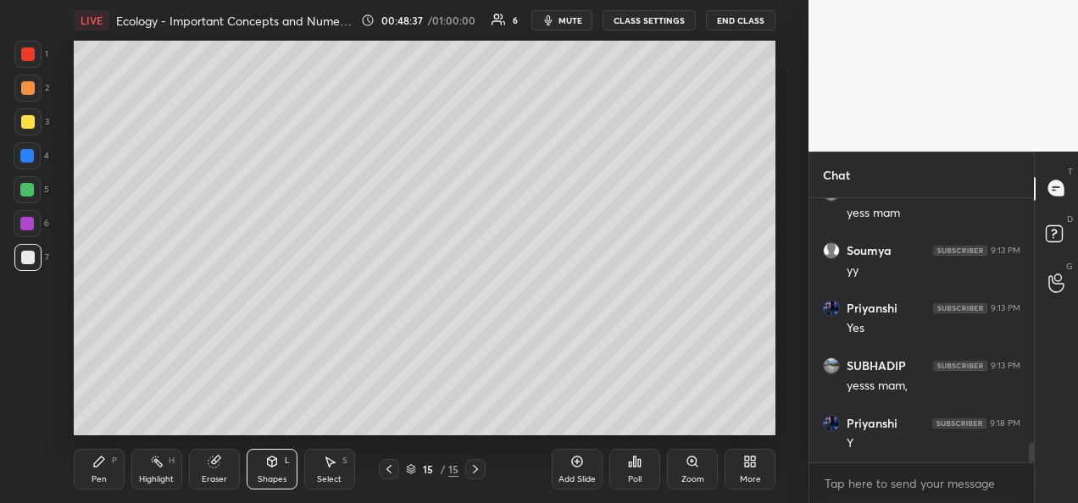
click at [221, 468] on div "Eraser" at bounding box center [214, 469] width 51 height 41
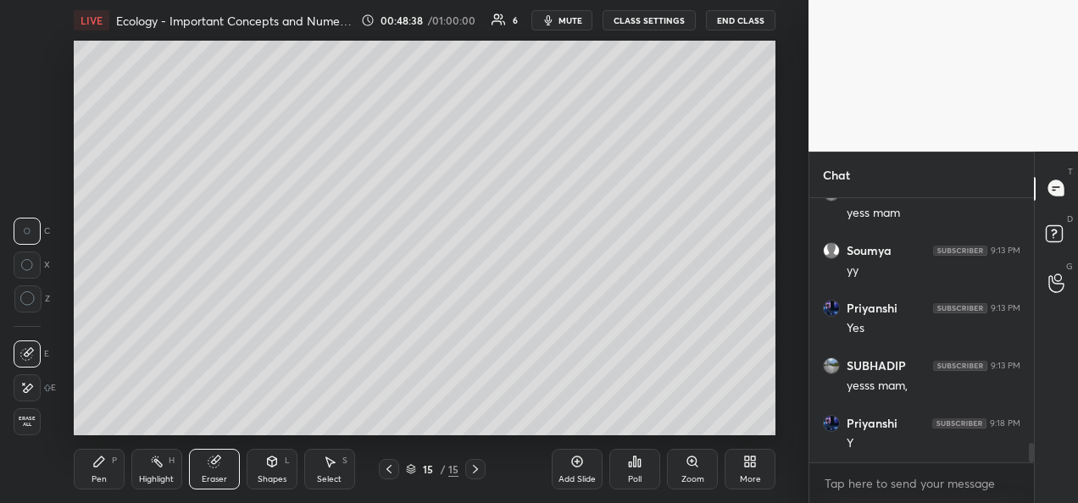
click at [273, 467] on icon at bounding box center [272, 462] width 14 height 14
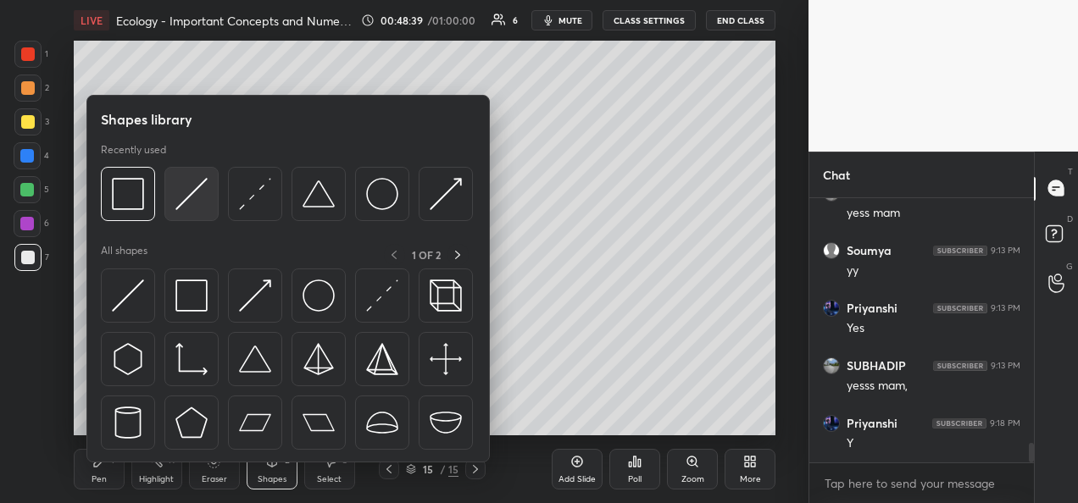
click at [197, 210] on img at bounding box center [191, 194] width 32 height 32
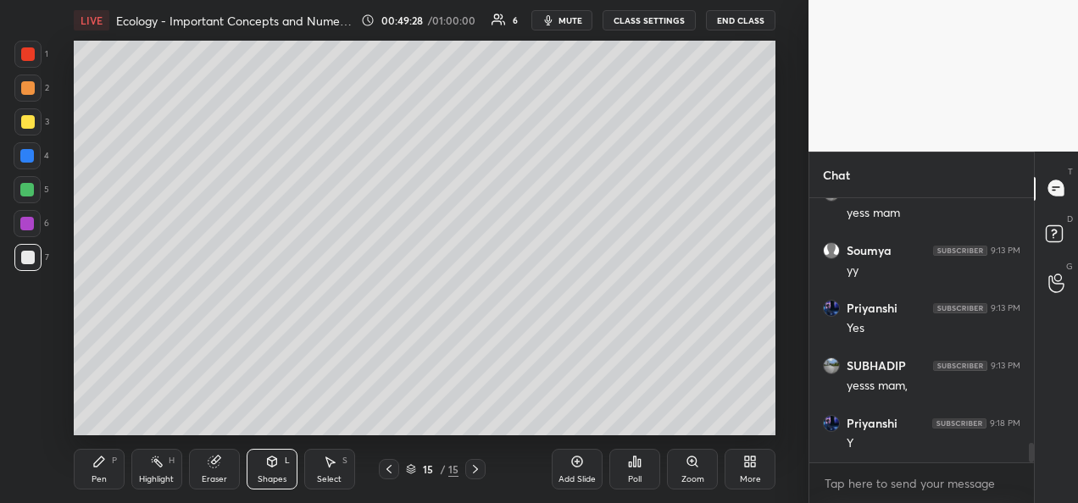
click at [110, 471] on div "Pen P" at bounding box center [99, 469] width 51 height 41
click at [34, 124] on div at bounding box center [27, 121] width 27 height 27
click at [30, 264] on div at bounding box center [27, 257] width 27 height 27
click at [25, 127] on div at bounding box center [28, 122] width 14 height 14
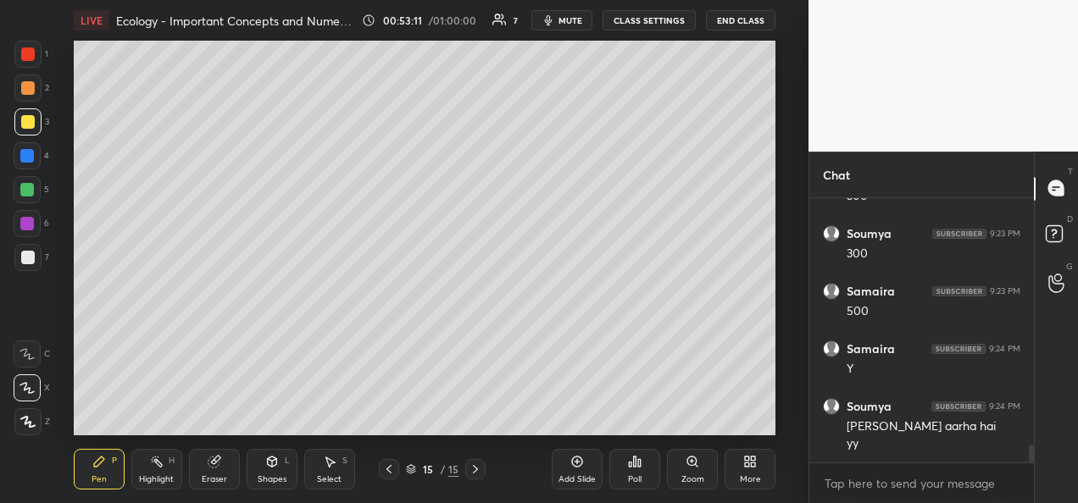
scroll to position [3707, 0]
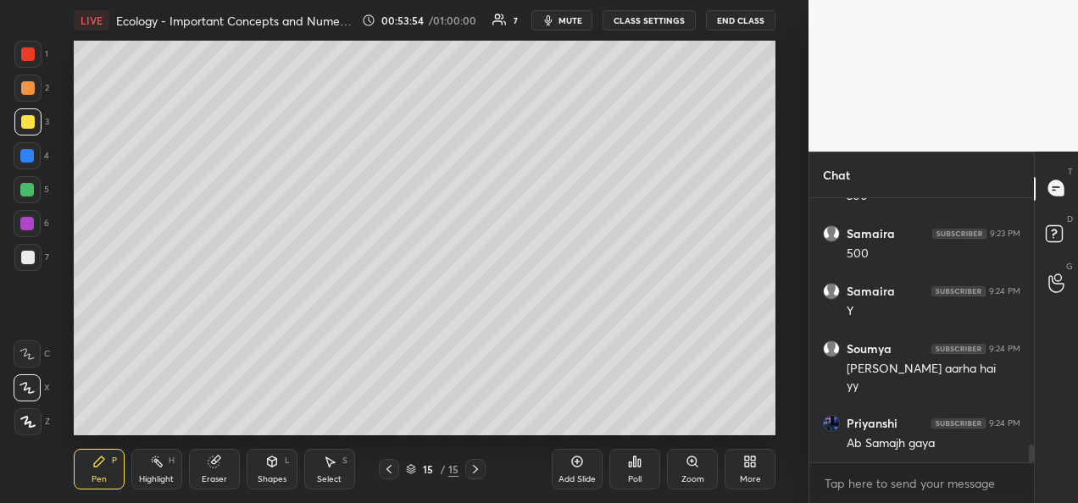
click at [382, 477] on div at bounding box center [389, 469] width 20 height 20
click at [481, 474] on icon at bounding box center [475, 470] width 14 height 14
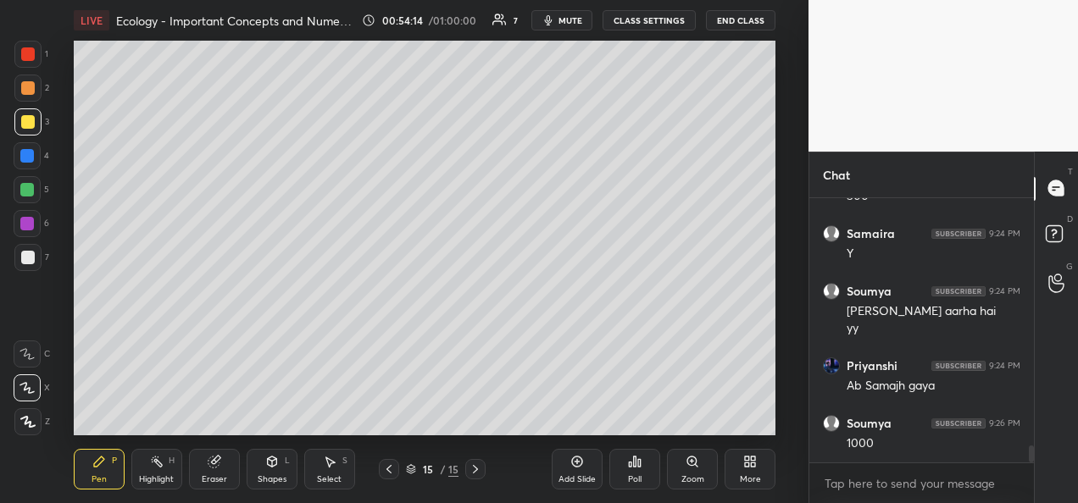
click at [477, 471] on icon at bounding box center [475, 470] width 14 height 14
click at [390, 473] on icon at bounding box center [389, 470] width 14 height 14
click at [476, 474] on icon at bounding box center [475, 470] width 14 height 14
click at [390, 473] on icon at bounding box center [389, 470] width 14 height 14
click at [478, 470] on icon at bounding box center [475, 470] width 14 height 14
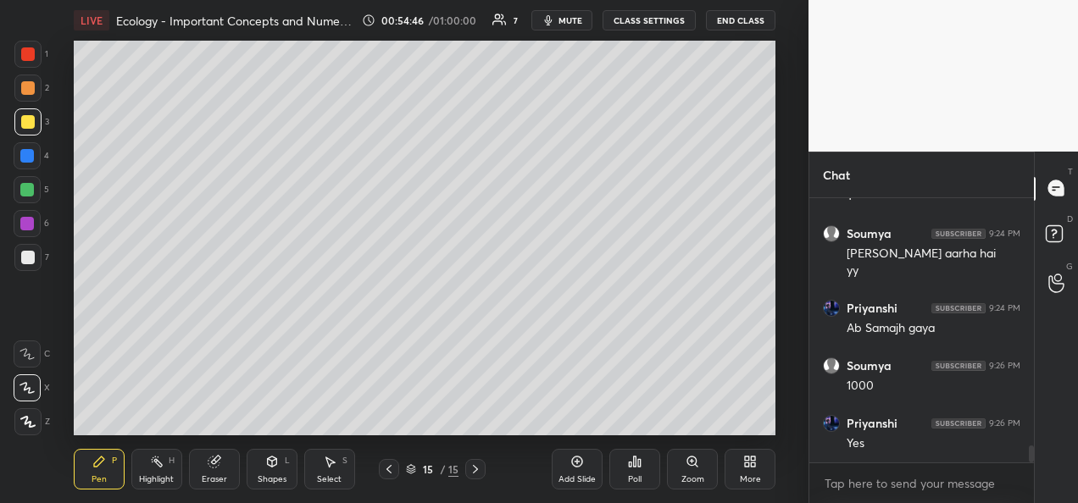
scroll to position [3880, 0]
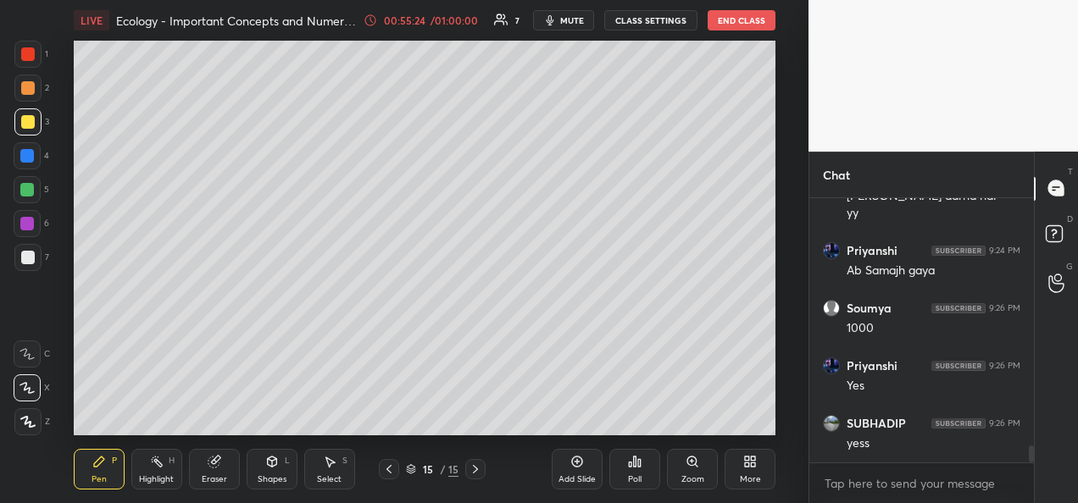
click at [393, 475] on icon at bounding box center [389, 470] width 14 height 14
click at [471, 468] on icon at bounding box center [475, 470] width 14 height 14
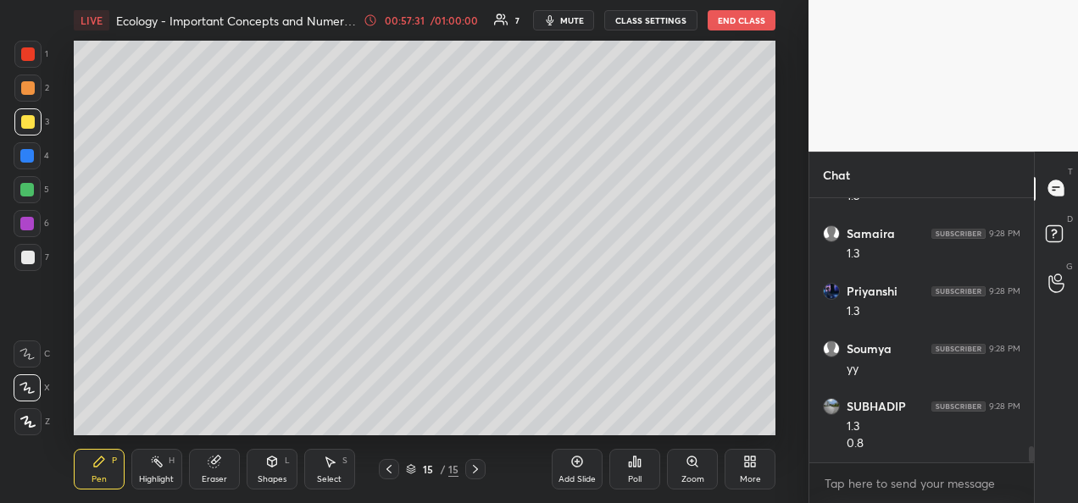
click at [576, 469] on div "Add Slide" at bounding box center [576, 469] width 51 height 41
click at [387, 472] on icon at bounding box center [389, 470] width 14 height 14
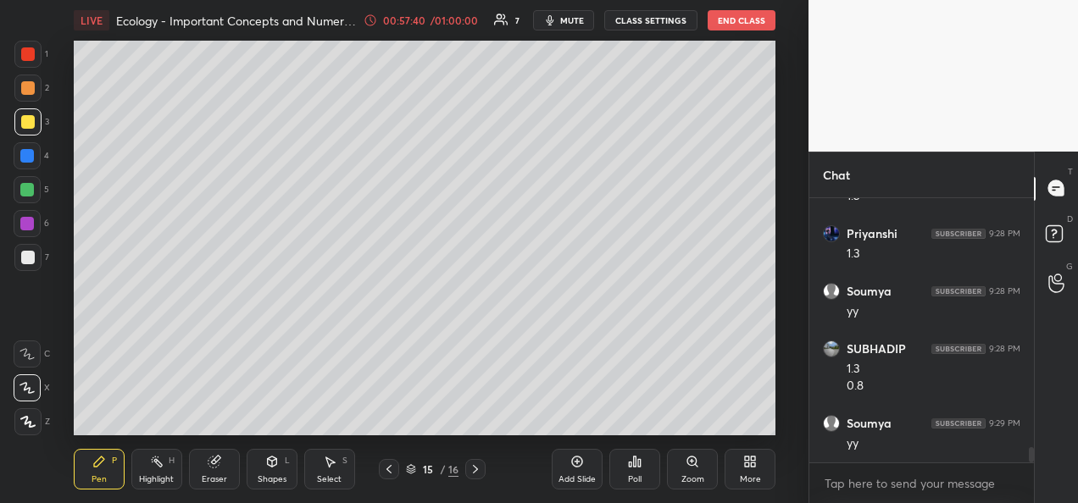
click at [319, 472] on div "Select S" at bounding box center [329, 469] width 51 height 41
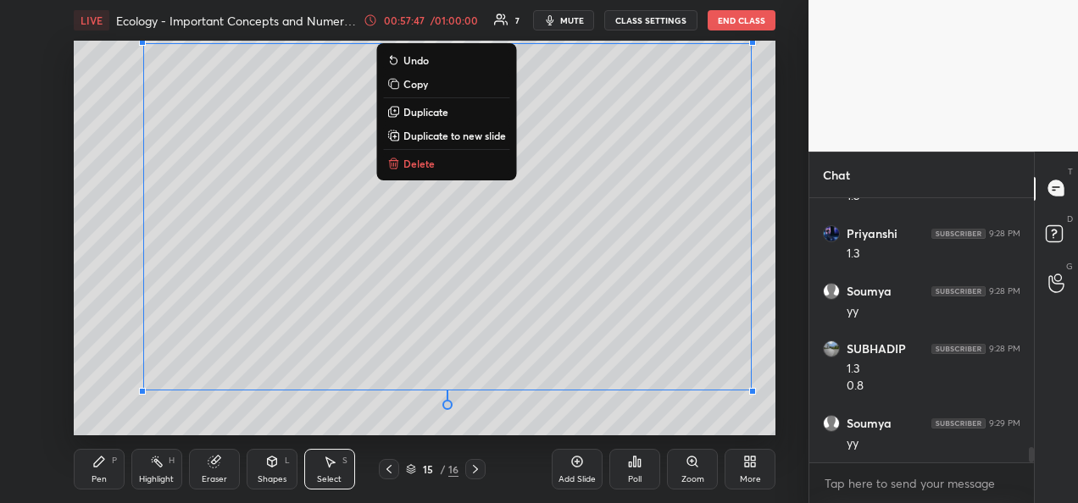
click at [467, 139] on p "Duplicate to new slide" at bounding box center [454, 136] width 103 height 14
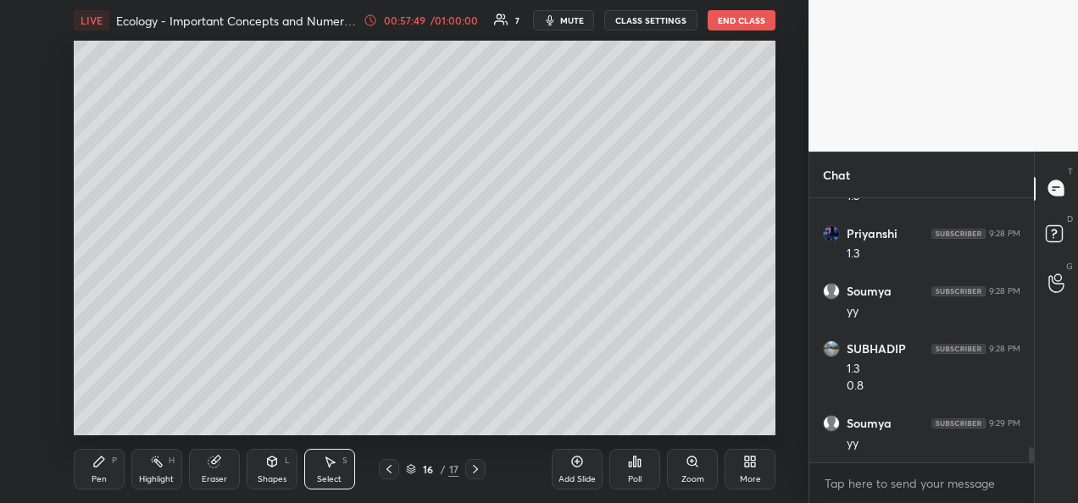
scroll to position [4300, 0]
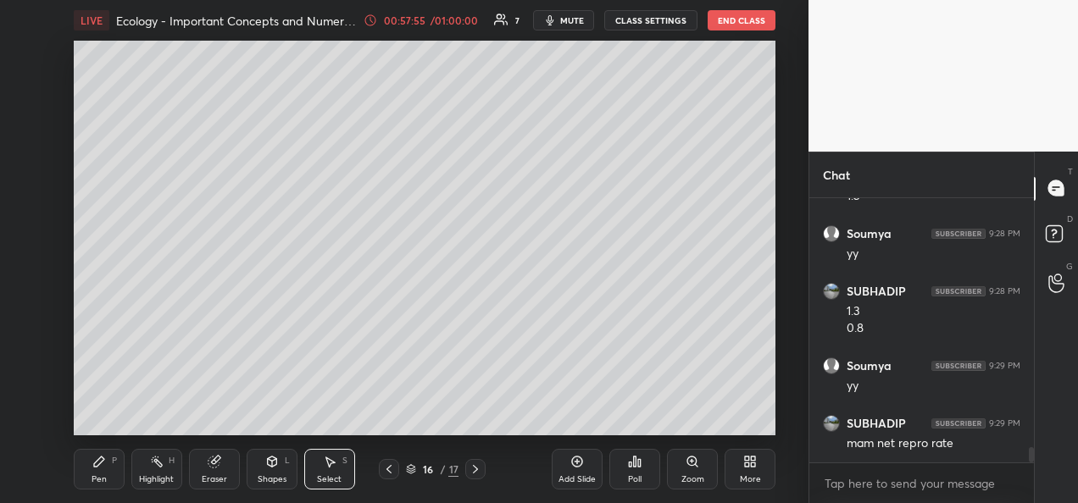
click at [383, 474] on icon at bounding box center [389, 470] width 14 height 14
click at [386, 474] on icon at bounding box center [389, 470] width 14 height 14
click at [387, 477] on div at bounding box center [389, 469] width 20 height 20
click at [110, 481] on div "Pen P" at bounding box center [99, 469] width 51 height 41
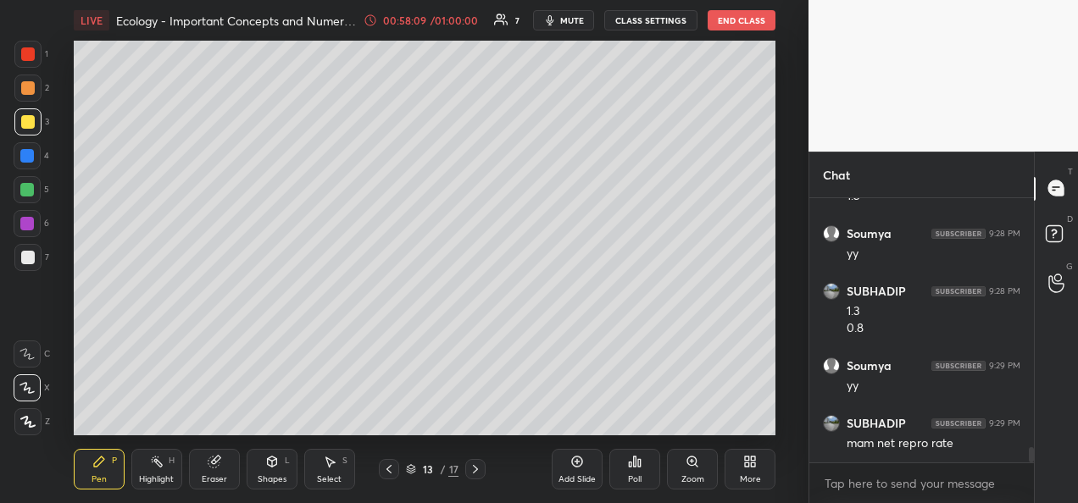
click at [474, 479] on div at bounding box center [475, 469] width 20 height 20
click at [478, 477] on div at bounding box center [475, 469] width 20 height 20
click at [723, 429] on div "Add Slide Poll Zoom More" at bounding box center [663, 469] width 224 height 95
click at [476, 469] on icon at bounding box center [475, 470] width 14 height 14
click at [215, 475] on div "Eraser" at bounding box center [214, 479] width 25 height 8
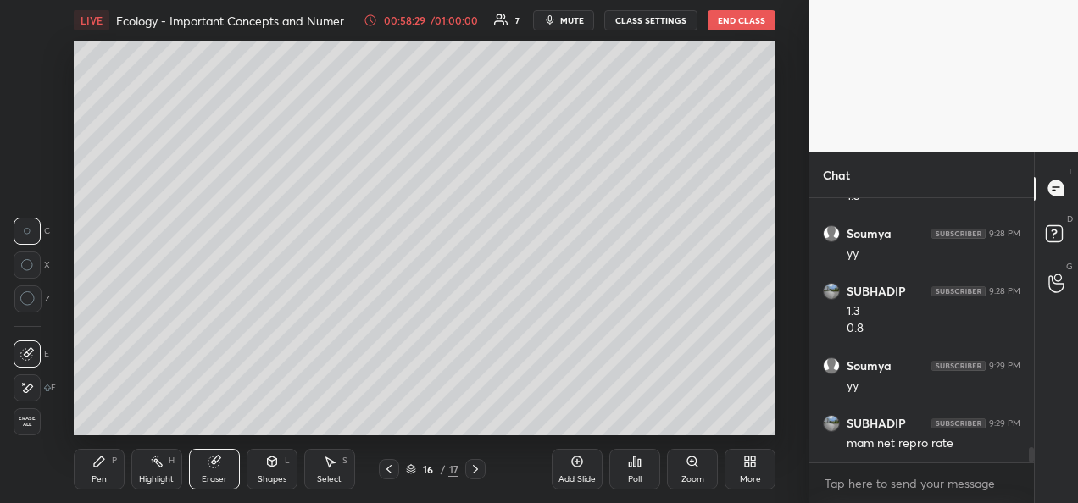
scroll to position [4358, 0]
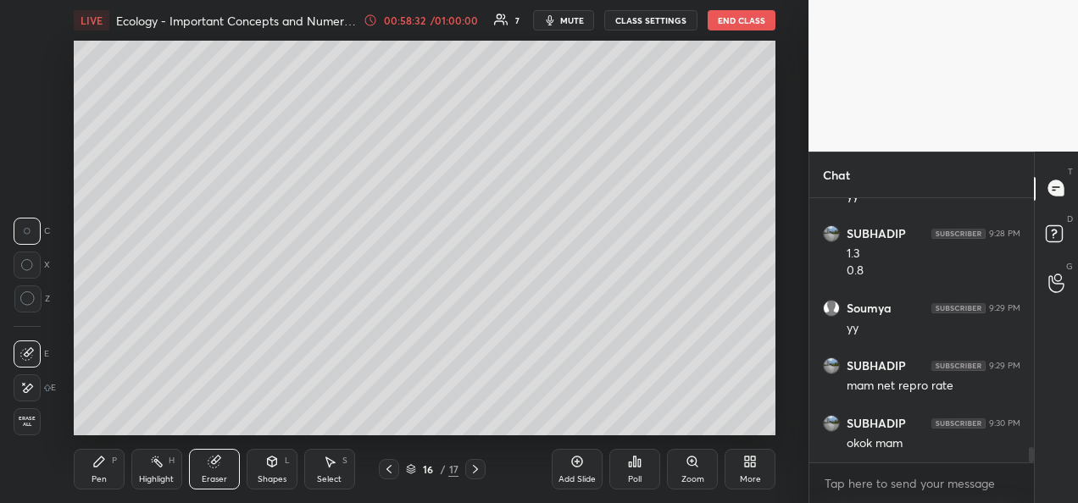
click at [30, 388] on icon at bounding box center [28, 388] width 9 height 8
click at [95, 471] on div "Pen P" at bounding box center [99, 469] width 51 height 41
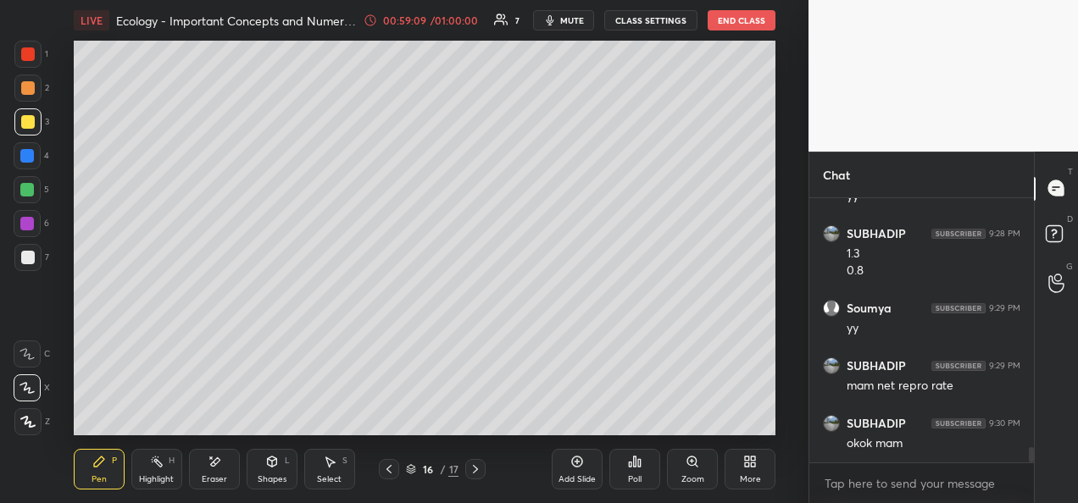
click at [24, 165] on div at bounding box center [27, 155] width 27 height 27
click at [27, 165] on div at bounding box center [27, 155] width 27 height 27
click at [24, 119] on div at bounding box center [28, 122] width 14 height 14
click at [27, 258] on div at bounding box center [28, 258] width 14 height 14
click at [30, 128] on div at bounding box center [28, 122] width 14 height 14
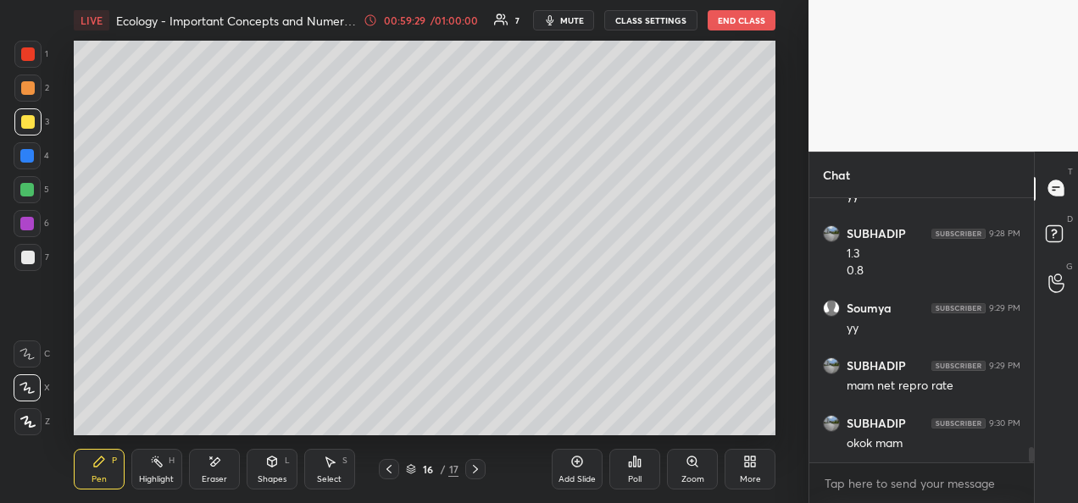
click at [25, 256] on div at bounding box center [28, 258] width 14 height 14
click at [31, 127] on div at bounding box center [28, 122] width 14 height 14
click at [30, 258] on div at bounding box center [28, 258] width 14 height 14
click at [32, 124] on div at bounding box center [28, 122] width 14 height 14
click at [32, 263] on div at bounding box center [28, 258] width 14 height 14
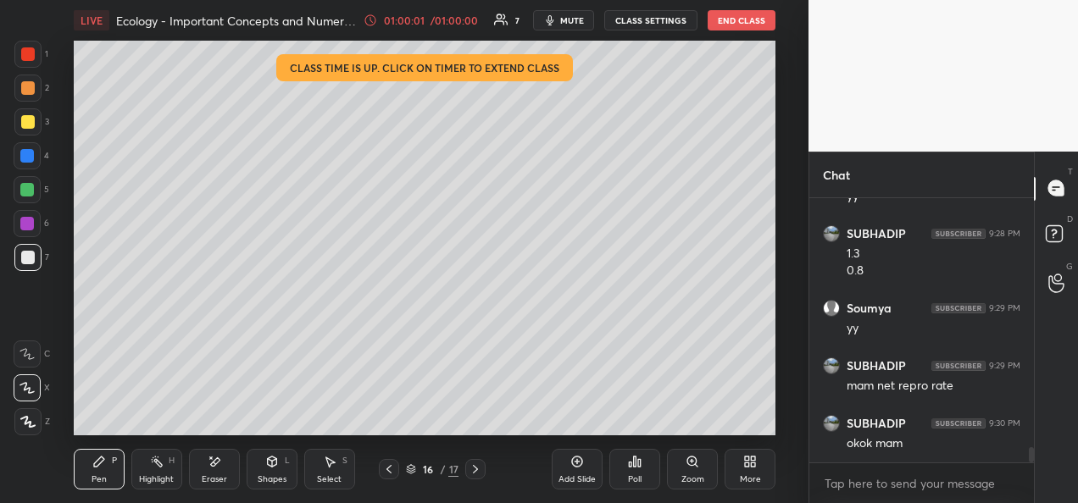
click at [28, 118] on div at bounding box center [28, 122] width 14 height 14
click at [718, 422] on div "Add Slide Poll Zoom More" at bounding box center [663, 469] width 224 height 95
click at [33, 260] on div at bounding box center [28, 258] width 14 height 14
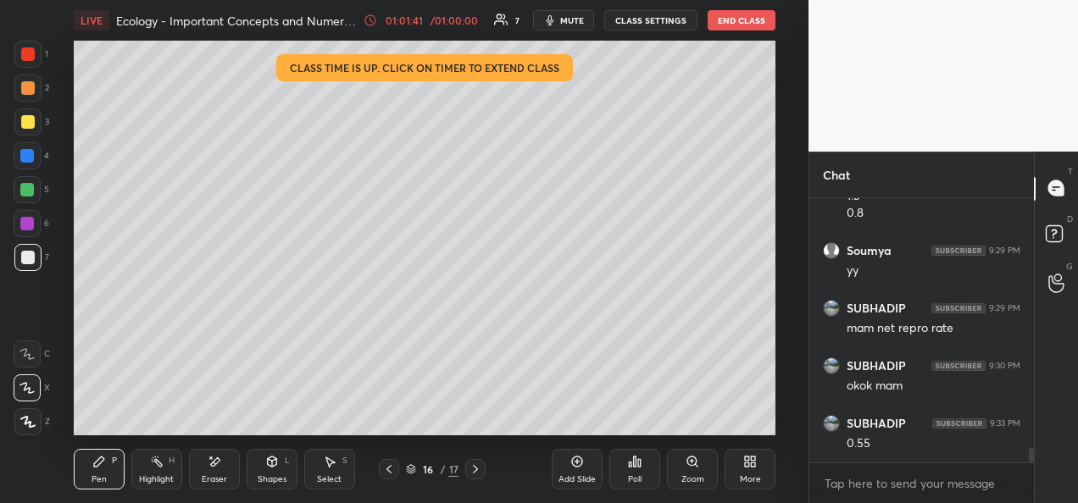
scroll to position [4473, 0]
click at [37, 256] on div at bounding box center [27, 257] width 27 height 27
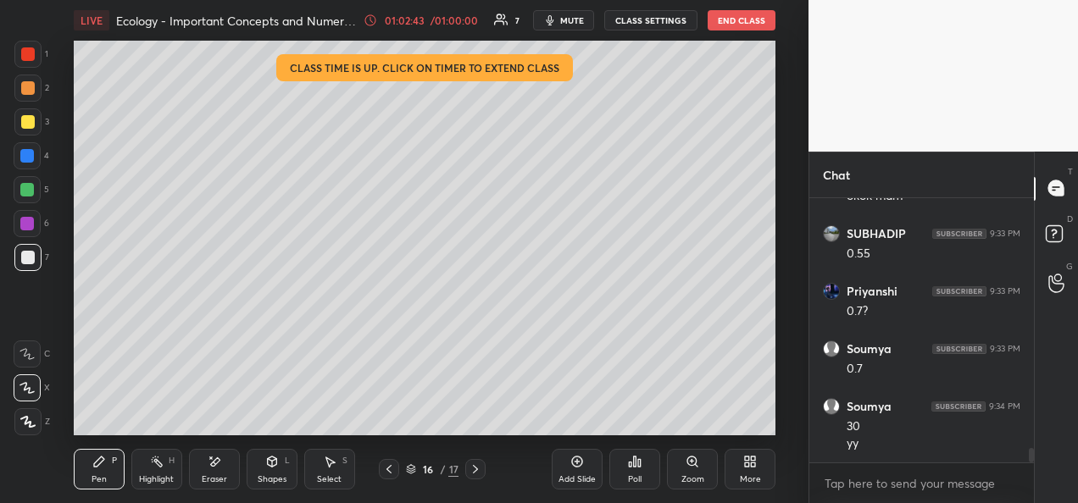
scroll to position [4663, 0]
click at [231, 476] on div "Eraser" at bounding box center [214, 469] width 51 height 41
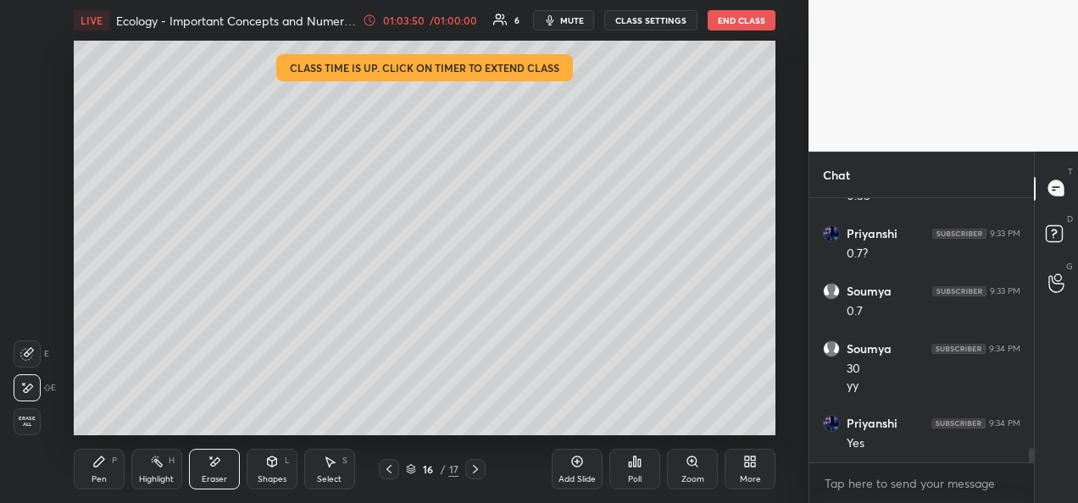
click at [727, 423] on div "Add Slide Poll Zoom More" at bounding box center [663, 469] width 224 height 95
click at [108, 476] on div "Pen P" at bounding box center [99, 469] width 51 height 41
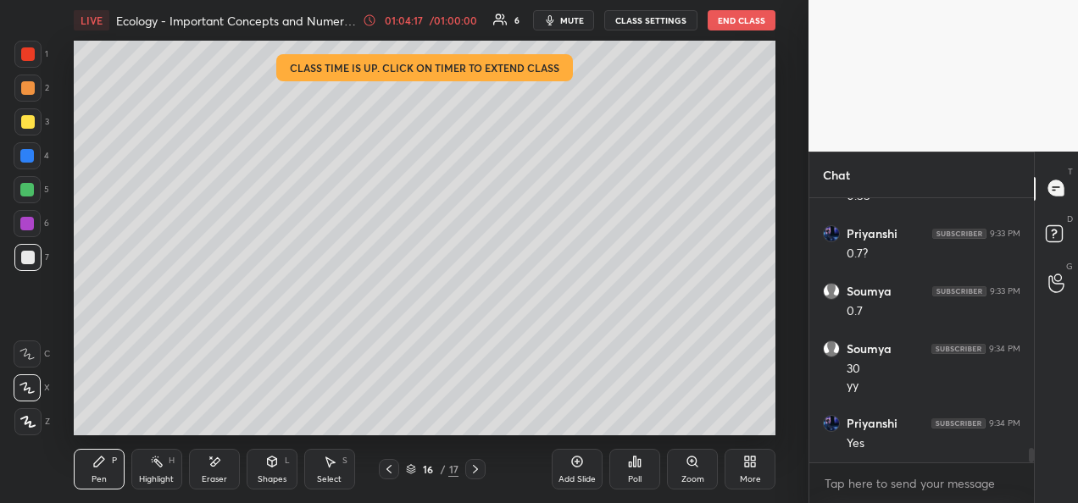
scroll to position [4720, 0]
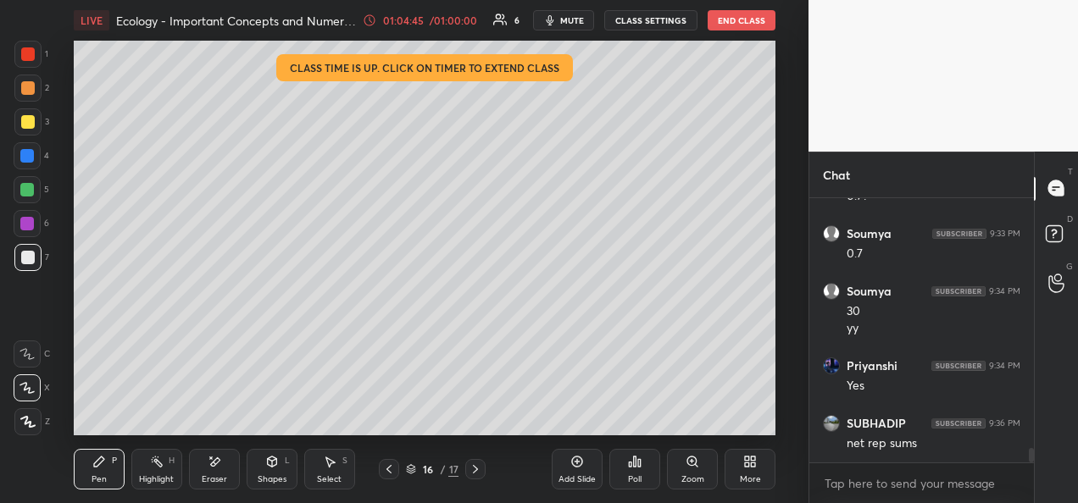
click at [472, 474] on icon at bounding box center [475, 470] width 14 height 14
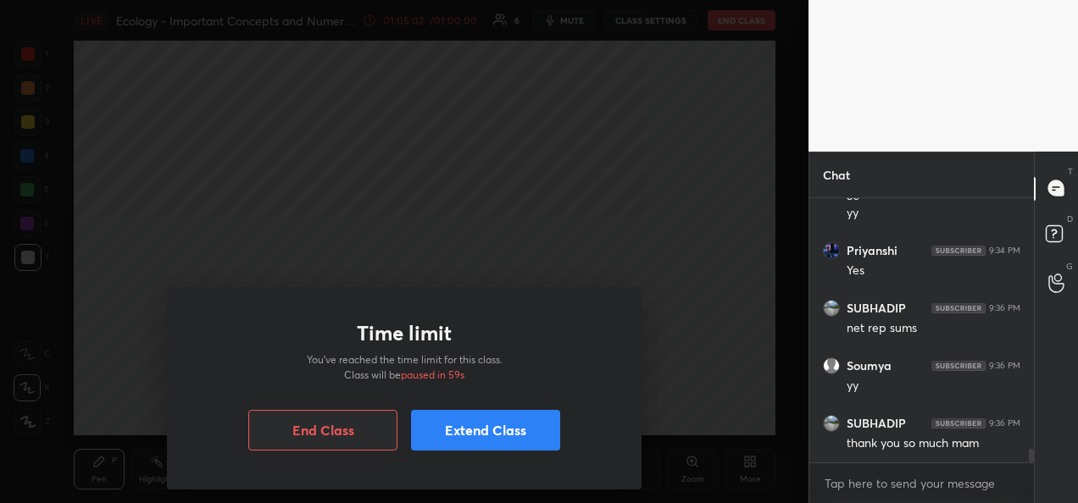
scroll to position [4893, 0]
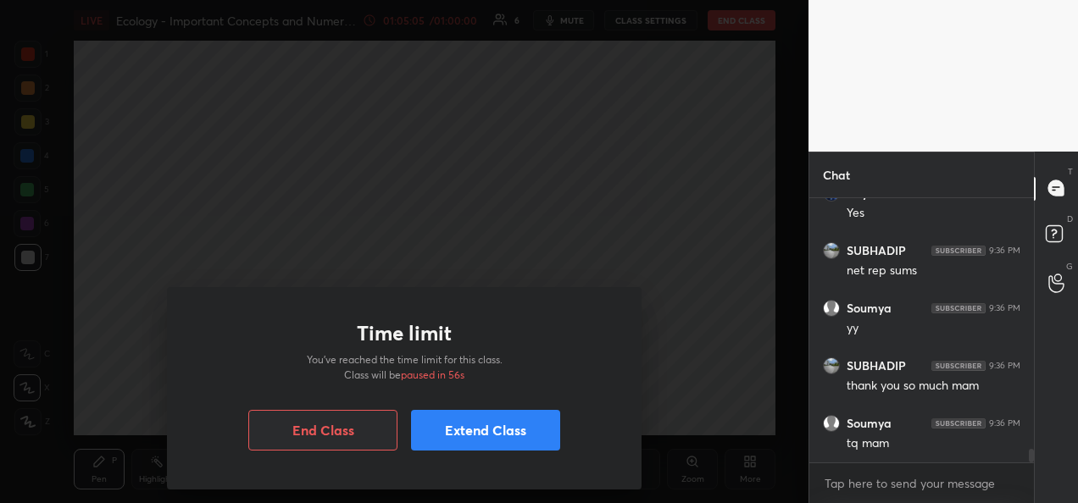
click at [461, 430] on button "Extend Class" at bounding box center [485, 430] width 149 height 41
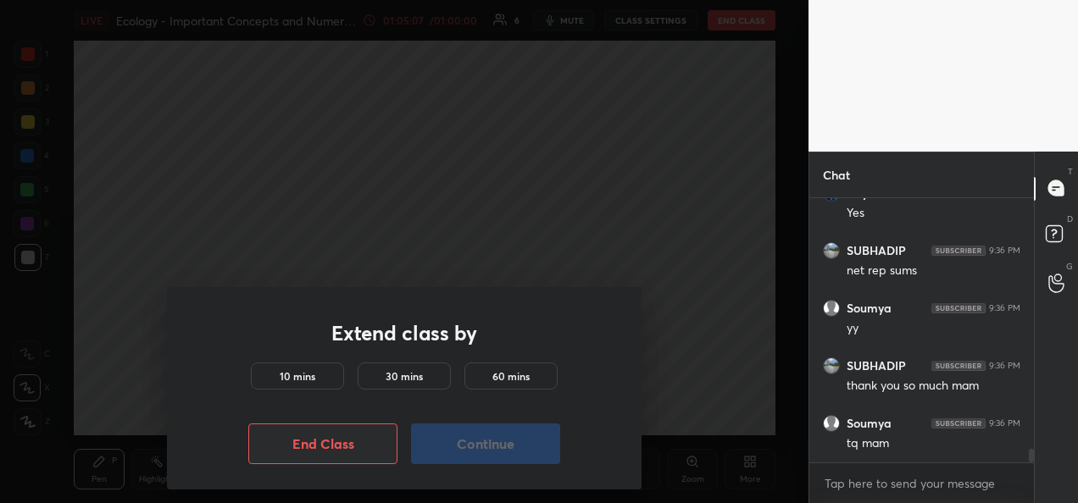
click at [291, 381] on h5 "10 mins" at bounding box center [298, 376] width 36 height 15
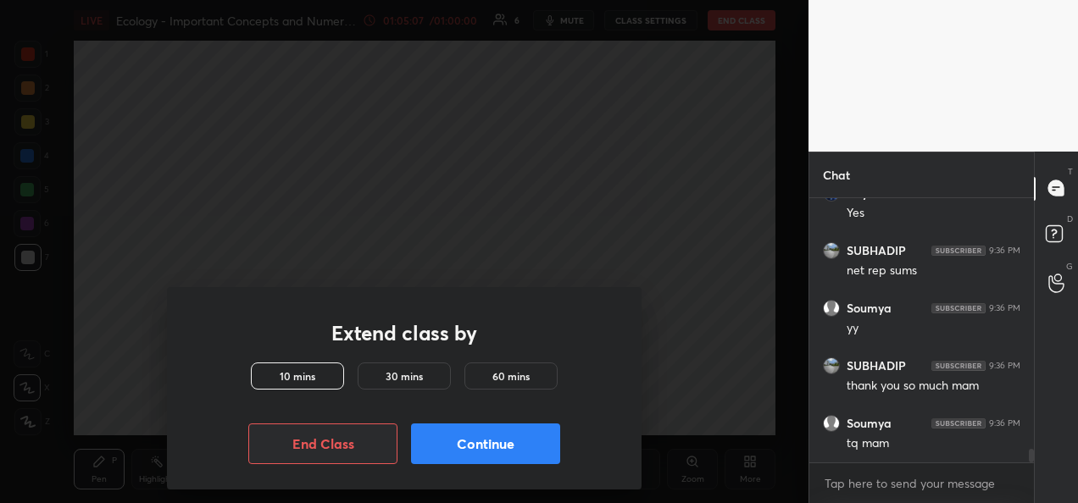
click at [499, 449] on button "Continue" at bounding box center [485, 444] width 149 height 41
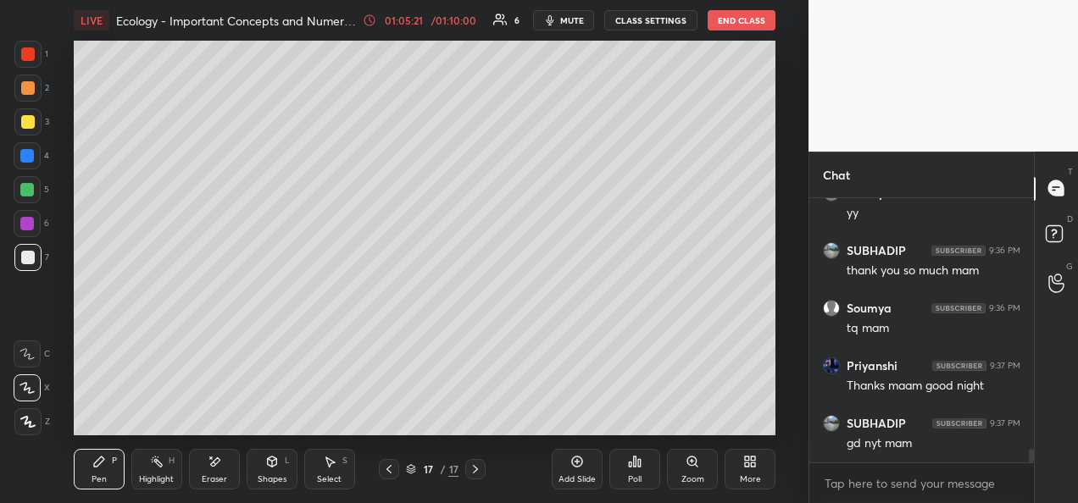
scroll to position [5066, 0]
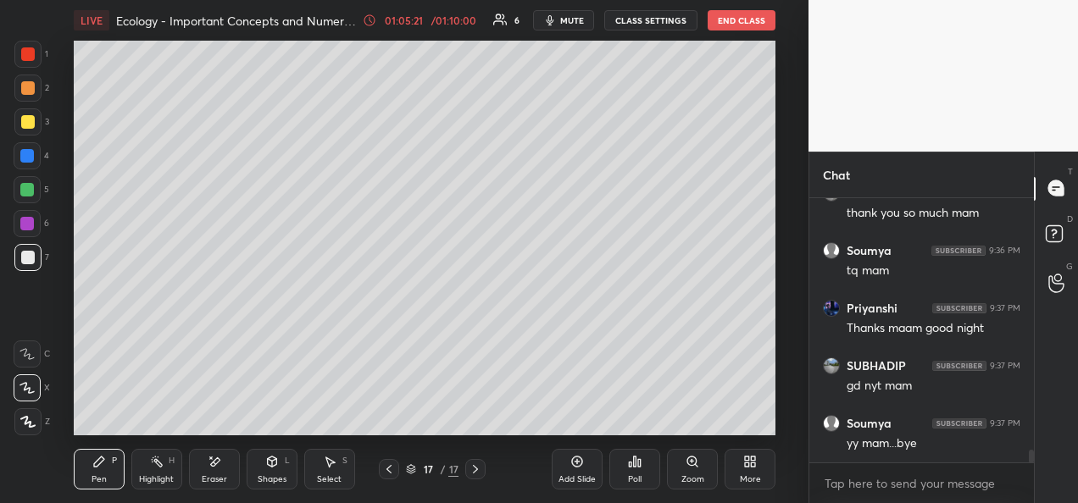
click at [730, 22] on button "End Class" at bounding box center [741, 20] width 68 height 20
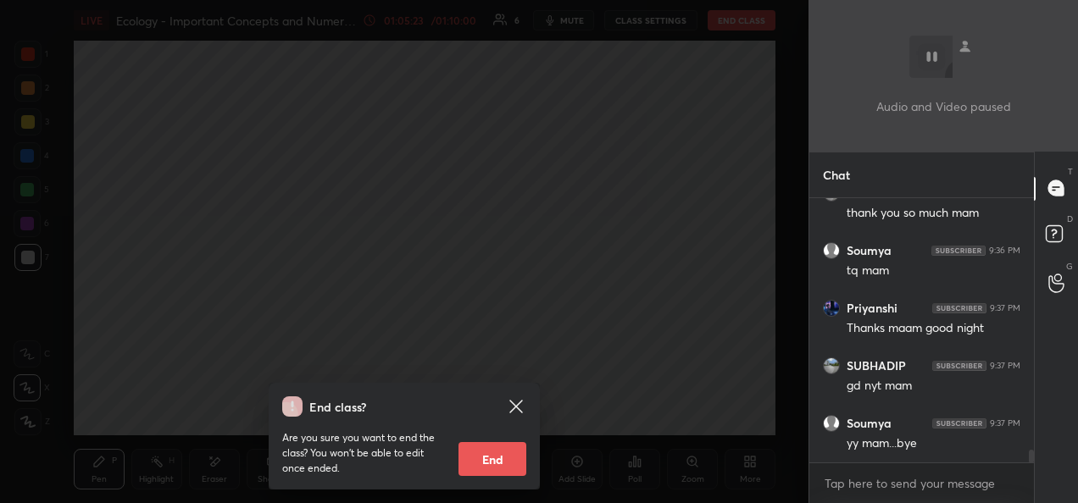
click at [521, 466] on button "End" at bounding box center [492, 459] width 68 height 34
type textarea "x"
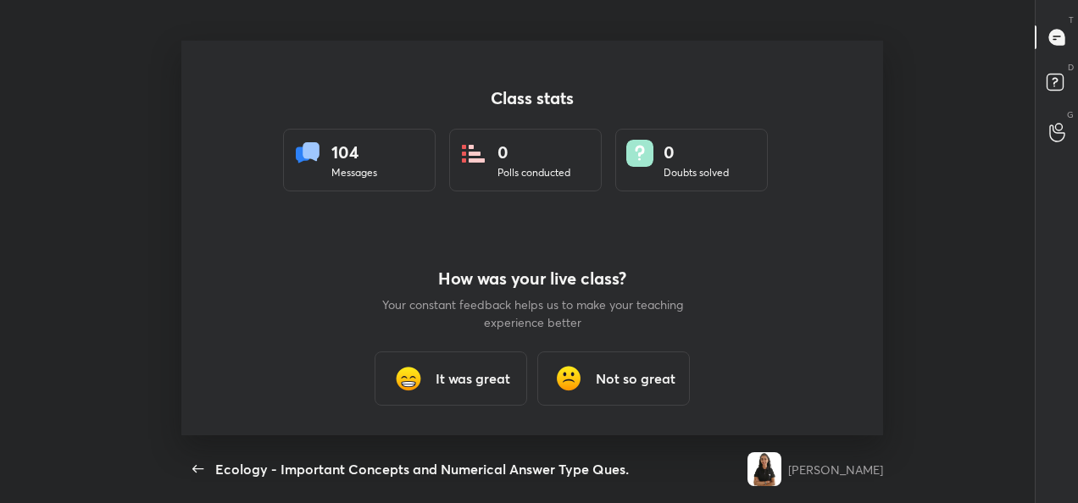
scroll to position [84319, 83650]
